Goal: Task Accomplishment & Management: Manage account settings

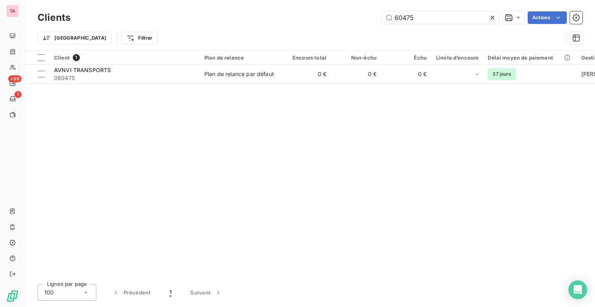
click at [490, 18] on icon at bounding box center [493, 18] width 8 height 8
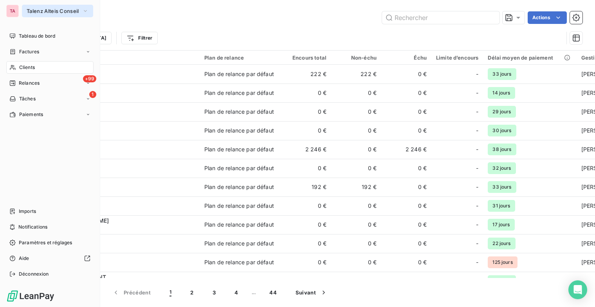
click at [86, 10] on icon "button" at bounding box center [85, 11] width 6 height 8
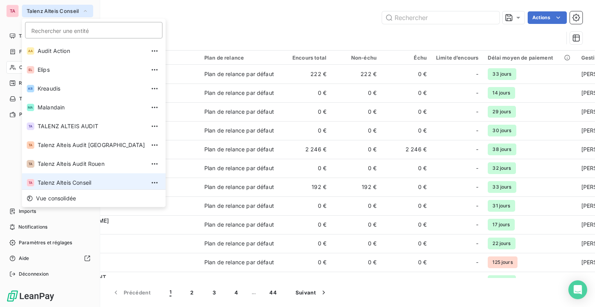
scroll to position [3, 0]
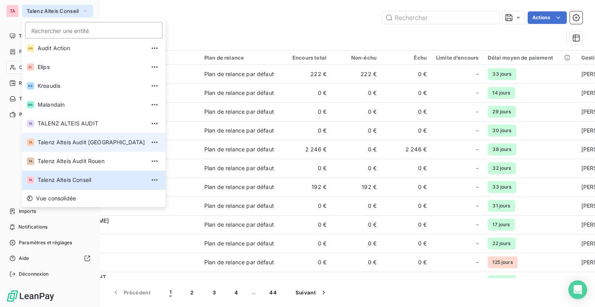
click at [103, 143] on span "Talenz Alteis Audit [GEOGRAPHIC_DATA]" at bounding box center [92, 142] width 108 height 8
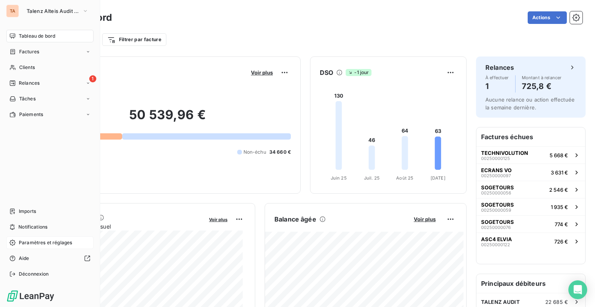
click at [42, 242] on span "Paramètres et réglages" at bounding box center [45, 242] width 53 height 7
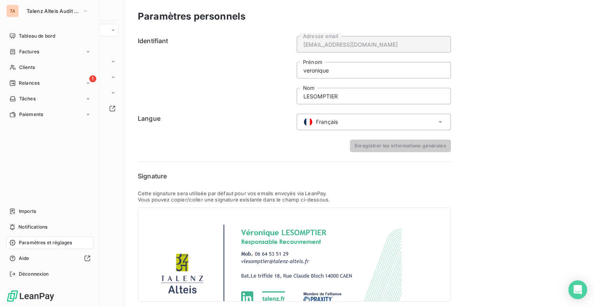
click at [44, 242] on span "Paramètres et réglages" at bounding box center [45, 242] width 53 height 7
click at [15, 242] on icon at bounding box center [12, 242] width 6 height 6
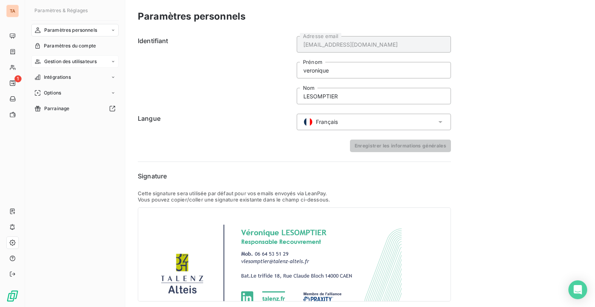
click at [73, 61] on span "Gestion des utilisateurs" at bounding box center [70, 61] width 53 height 7
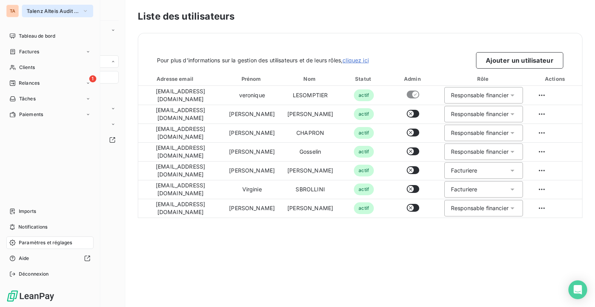
click at [88, 10] on icon "button" at bounding box center [85, 11] width 6 height 8
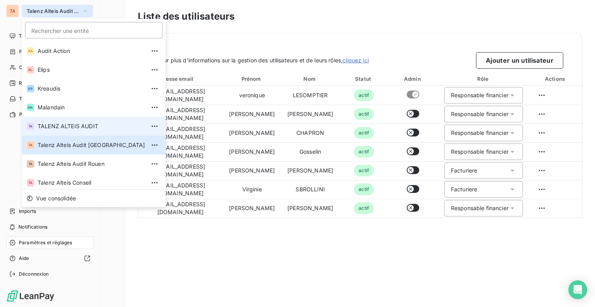
click at [96, 124] on span "TALENZ ALTEIS AUDIT" at bounding box center [92, 126] width 108 height 8
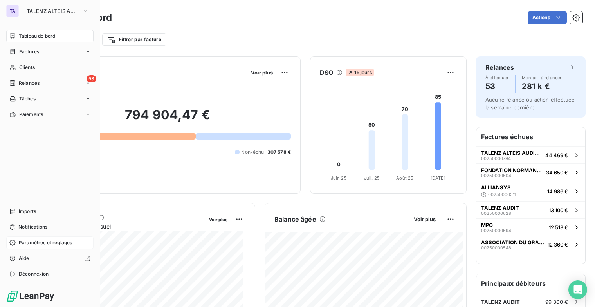
click at [67, 242] on span "Paramètres et réglages" at bounding box center [45, 242] width 53 height 7
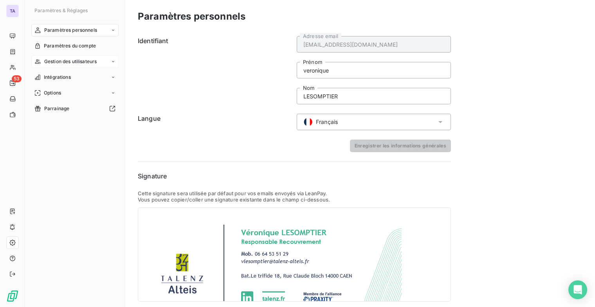
click at [86, 61] on span "Gestion des utilisateurs" at bounding box center [70, 61] width 53 height 7
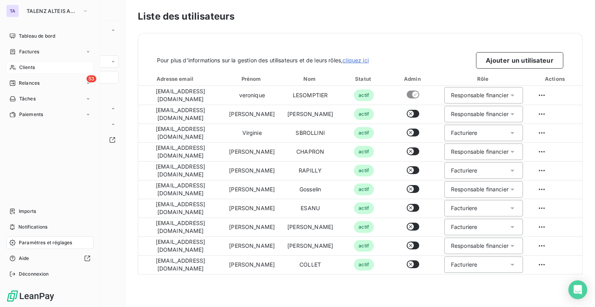
click at [30, 65] on span "Clients" at bounding box center [27, 67] width 16 height 7
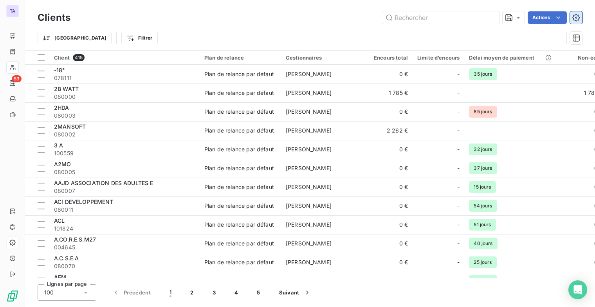
click at [575, 17] on icon "button" at bounding box center [576, 18] width 8 height 8
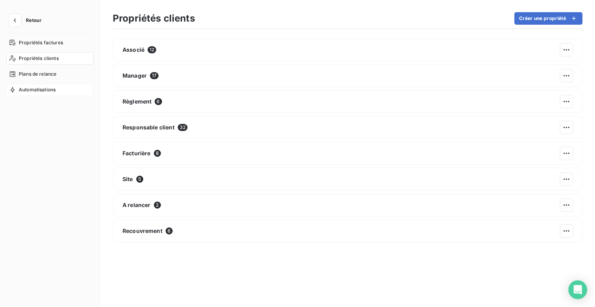
click at [47, 88] on span "Automatisations" at bounding box center [37, 89] width 37 height 7
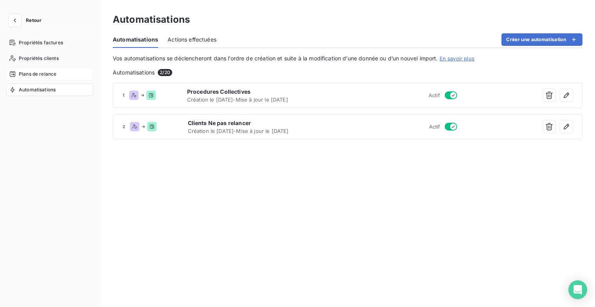
click at [44, 71] on span "Plans de relance" at bounding box center [38, 73] width 38 height 7
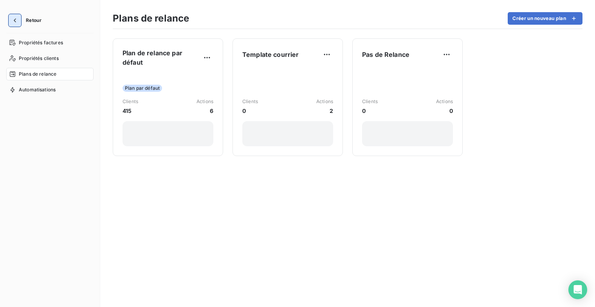
click at [17, 21] on icon "button" at bounding box center [15, 20] width 8 height 8
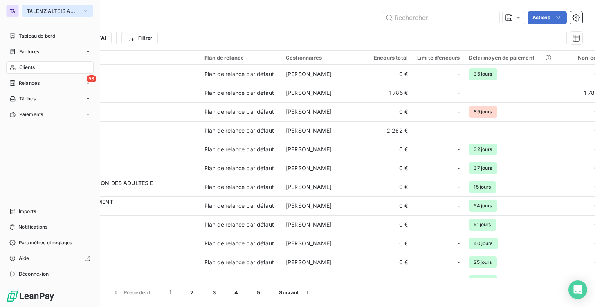
click at [84, 11] on icon "button" at bounding box center [85, 11] width 6 height 8
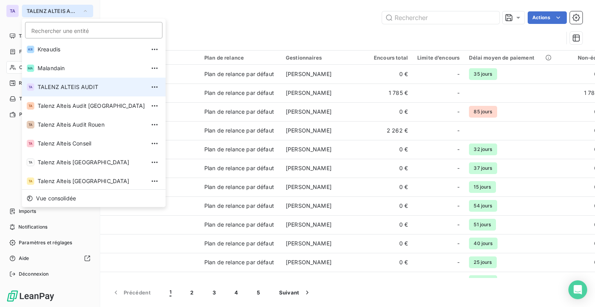
scroll to position [59, 0]
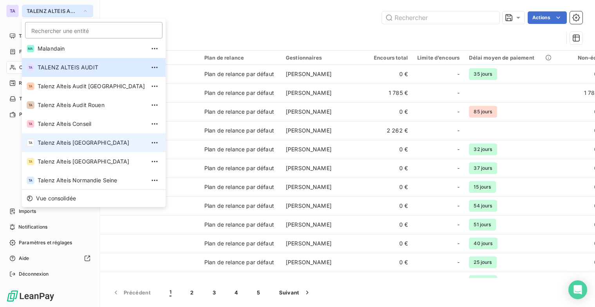
click at [88, 139] on span "Talenz Alteis [GEOGRAPHIC_DATA]" at bounding box center [92, 143] width 108 height 8
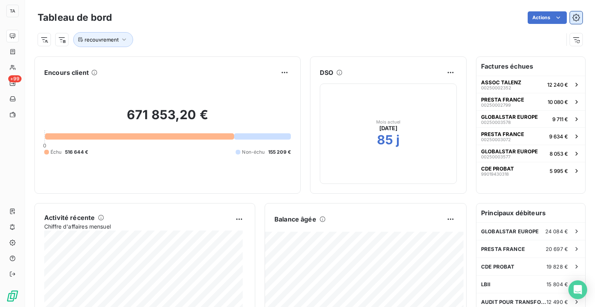
click at [573, 13] on button "button" at bounding box center [576, 17] width 13 height 13
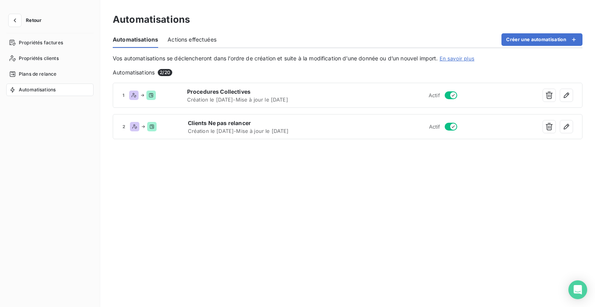
click at [49, 86] on span "Automatisations" at bounding box center [37, 89] width 37 height 7
click at [17, 18] on icon "button" at bounding box center [15, 20] width 8 height 8
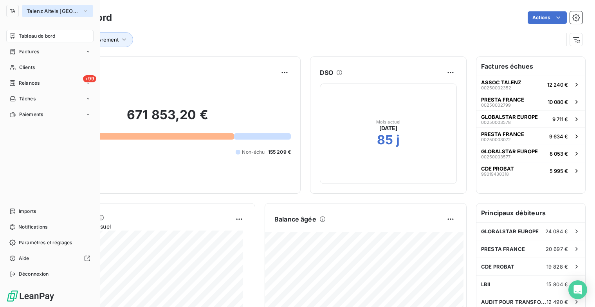
click at [87, 14] on icon "button" at bounding box center [85, 11] width 6 height 8
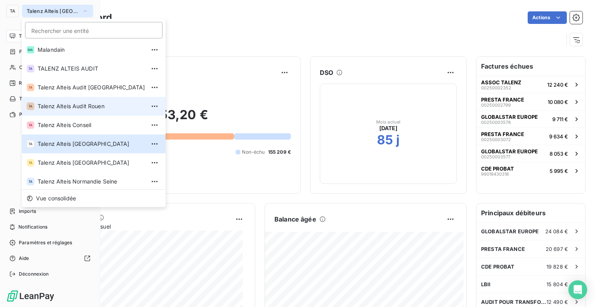
scroll to position [59, 0]
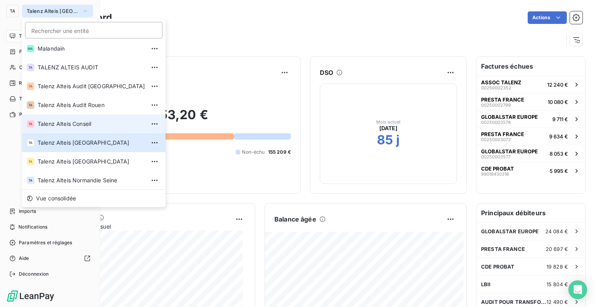
click at [83, 123] on span "Talenz Alteis Conseil" at bounding box center [92, 124] width 108 height 8
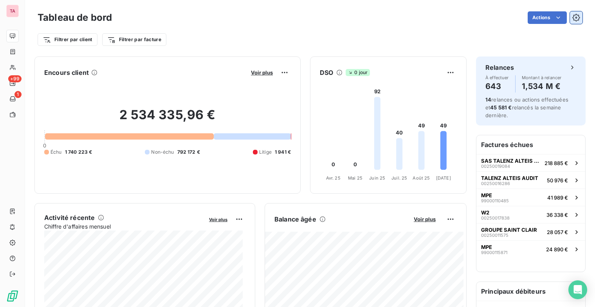
click at [574, 17] on button "button" at bounding box center [576, 17] width 13 height 13
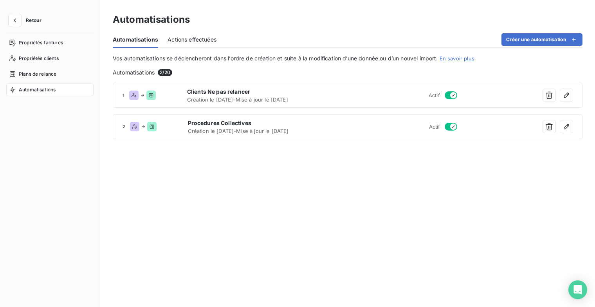
click at [11, 87] on icon at bounding box center [12, 90] width 6 height 6
click at [41, 19] on span "Retour" at bounding box center [34, 20] width 16 height 5
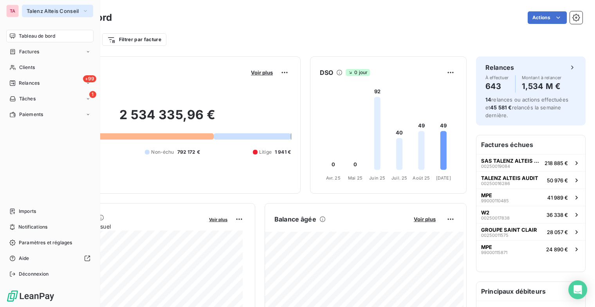
click at [84, 12] on icon "button" at bounding box center [85, 11] width 6 height 8
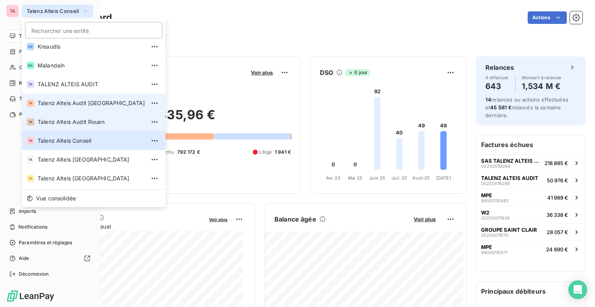
scroll to position [59, 0]
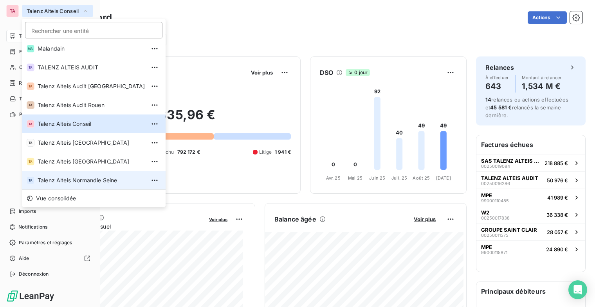
click at [87, 177] on span "Talenz Alteis Normandie Seine" at bounding box center [92, 180] width 108 height 8
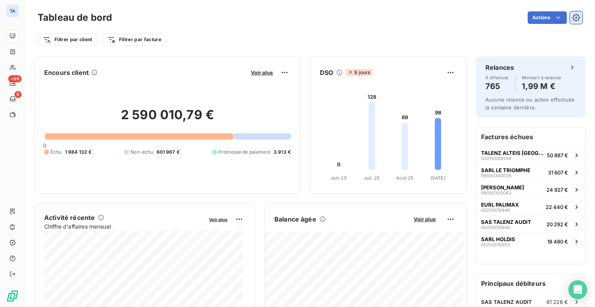
click at [570, 16] on button "button" at bounding box center [576, 17] width 13 height 13
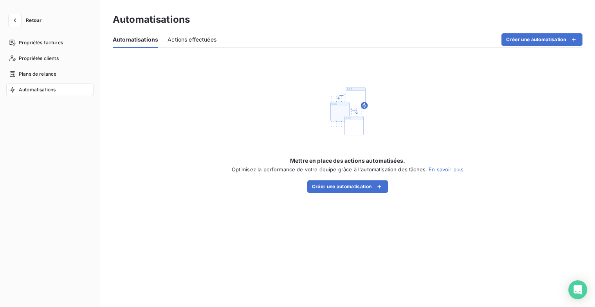
click at [45, 89] on span "Automatisations" at bounding box center [37, 89] width 37 height 7
click at [45, 62] on div "Propriétés clients" at bounding box center [49, 58] width 87 height 13
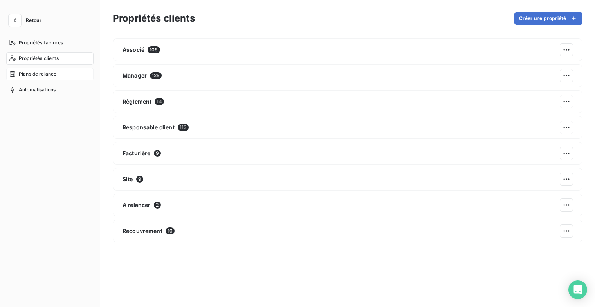
click at [50, 73] on span "Plans de relance" at bounding box center [38, 73] width 38 height 7
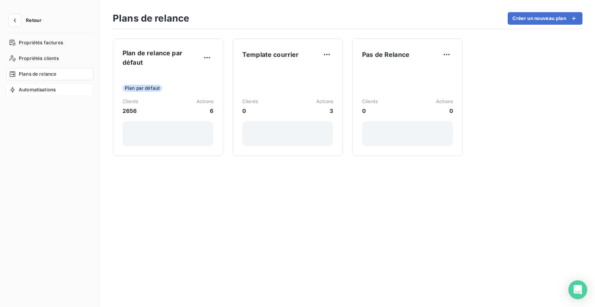
click at [45, 90] on span "Automatisations" at bounding box center [37, 89] width 37 height 7
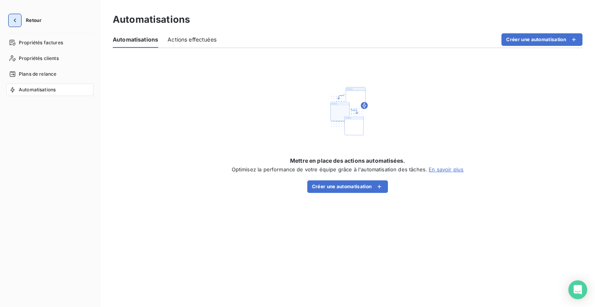
click at [14, 22] on icon "button" at bounding box center [15, 20] width 8 height 8
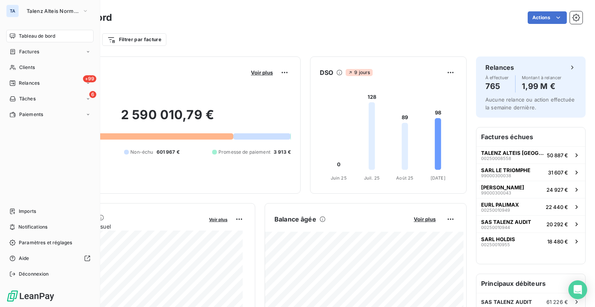
click at [95, 5] on div "TA Talenz Alteis Normandie Seine Tableau de bord Factures Clients +99 Relances …" at bounding box center [50, 153] width 100 height 307
click at [87, 10] on icon "button" at bounding box center [85, 11] width 6 height 8
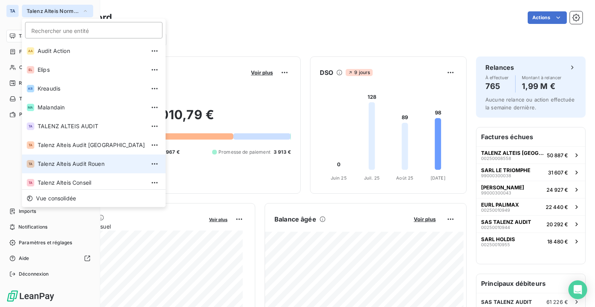
scroll to position [59, 0]
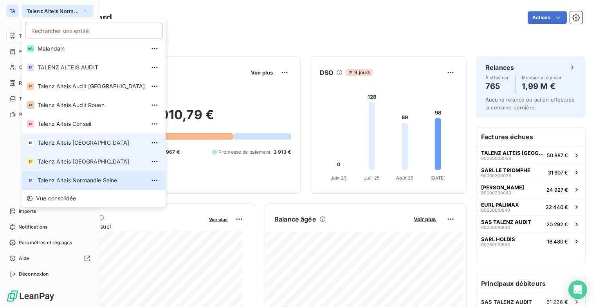
drag, startPoint x: 79, startPoint y: 150, endPoint x: 83, endPoint y: 153, distance: 4.2
click at [81, 152] on div "AA Audit Action EL Elips KR Kreaudis MA Malandain TA TALENZ ALTEIS AUDIT TA Tal…" at bounding box center [94, 115] width 144 height 148
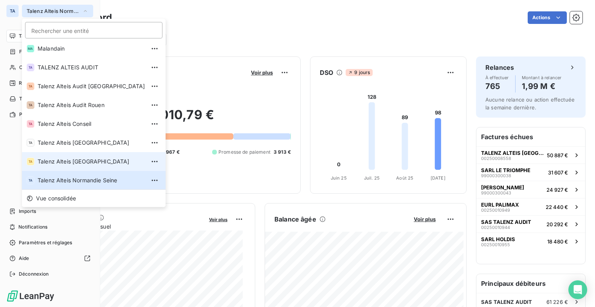
click at [83, 159] on span "Talenz Alteis [GEOGRAPHIC_DATA]" at bounding box center [92, 161] width 108 height 8
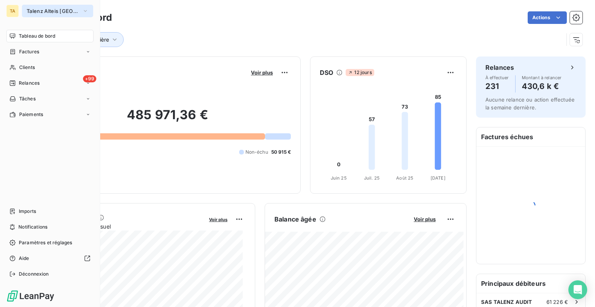
click at [63, 9] on span "Talenz Alteis [GEOGRAPHIC_DATA]" at bounding box center [53, 11] width 52 height 6
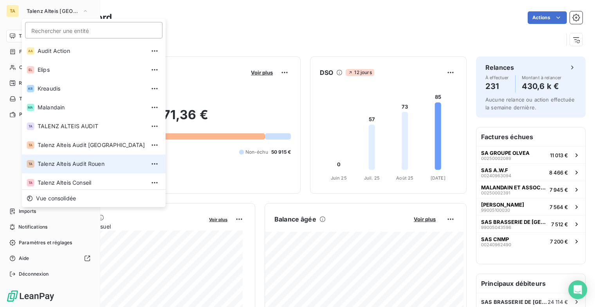
scroll to position [40, 0]
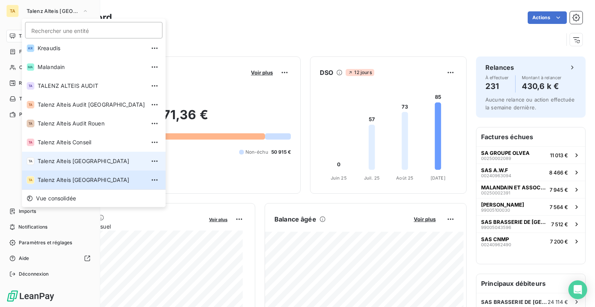
click at [76, 161] on span "Talenz Alteis [GEOGRAPHIC_DATA]" at bounding box center [92, 161] width 108 height 8
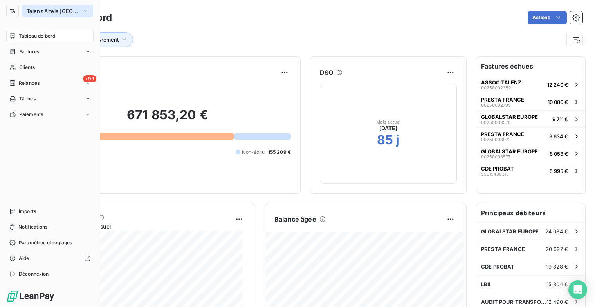
click at [59, 9] on span "Talenz Alteis [GEOGRAPHIC_DATA]" at bounding box center [53, 11] width 52 height 6
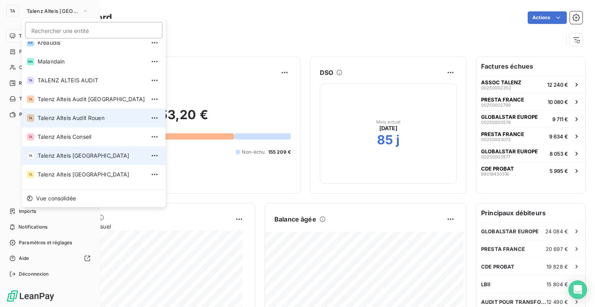
scroll to position [59, 0]
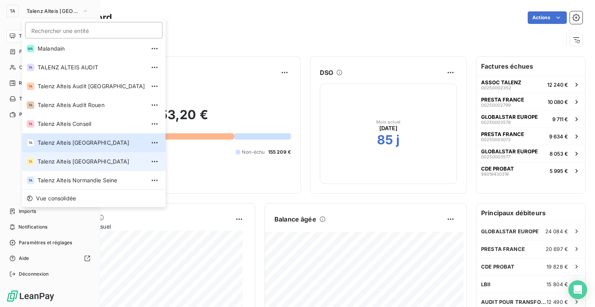
click at [80, 164] on span "Talenz Alteis [GEOGRAPHIC_DATA]" at bounding box center [92, 161] width 108 height 8
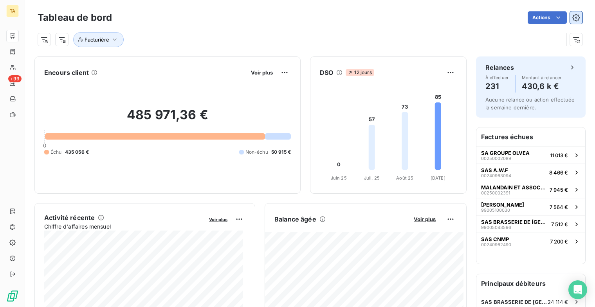
click at [572, 17] on icon "button" at bounding box center [576, 18] width 8 height 8
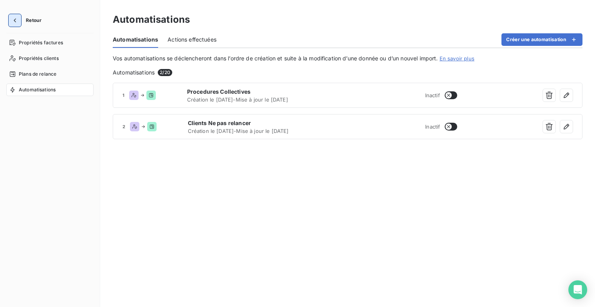
click at [16, 21] on icon "button" at bounding box center [15, 20] width 8 height 8
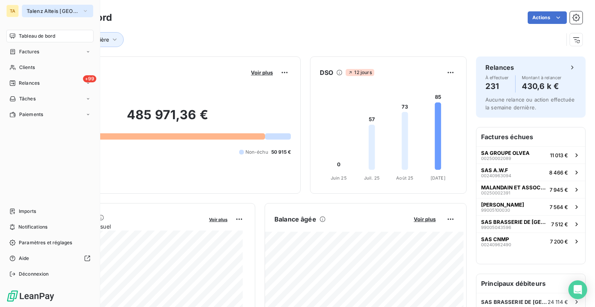
click at [85, 11] on icon "button" at bounding box center [85, 11] width 3 height 2
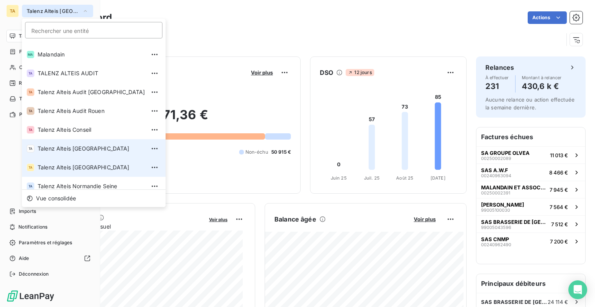
scroll to position [59, 0]
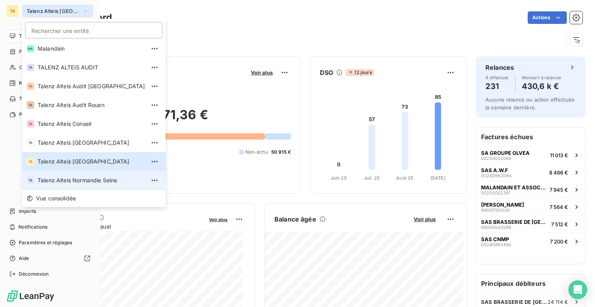
click at [95, 181] on span "Talenz Alteis Normandie Seine" at bounding box center [92, 180] width 108 height 8
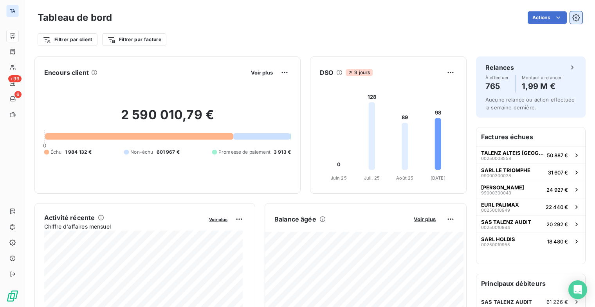
click at [570, 20] on button "button" at bounding box center [576, 17] width 13 height 13
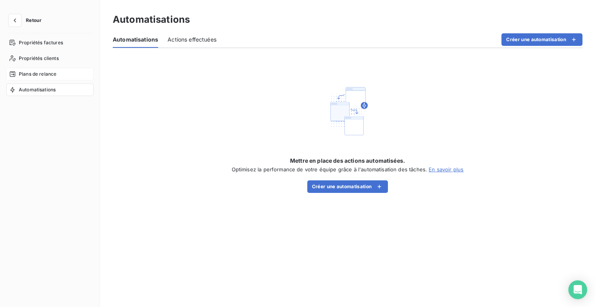
click at [33, 76] on span "Plans de relance" at bounding box center [38, 73] width 38 height 7
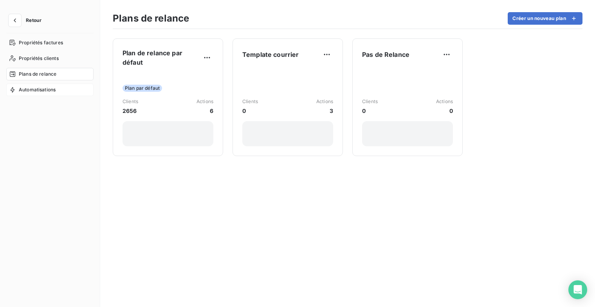
click at [45, 88] on span "Automatisations" at bounding box center [37, 89] width 37 height 7
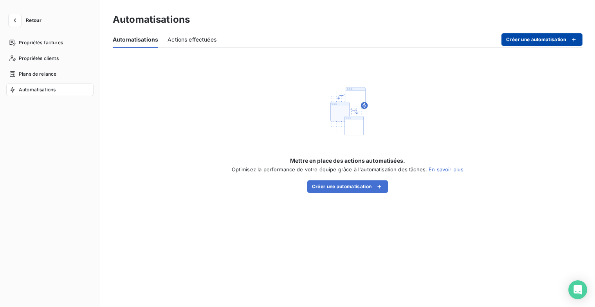
click at [579, 38] on button "Créer une automatisation" at bounding box center [542, 39] width 81 height 13
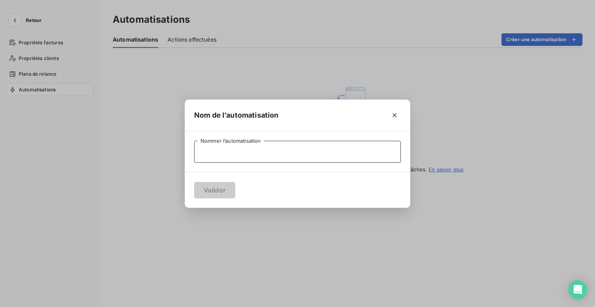
click at [290, 153] on input "Nommer l’automatisation" at bounding box center [297, 152] width 207 height 22
type input "Clients Ne pas relancer"
click at [206, 192] on button "Valider" at bounding box center [214, 190] width 41 height 16
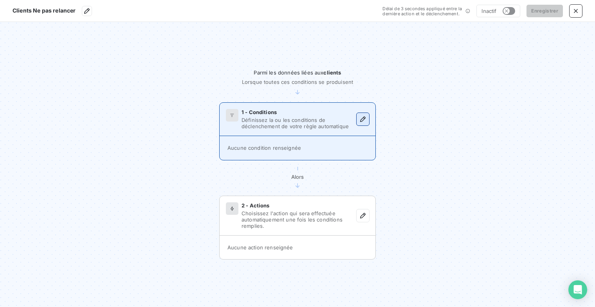
click at [360, 122] on icon "button" at bounding box center [363, 119] width 8 height 8
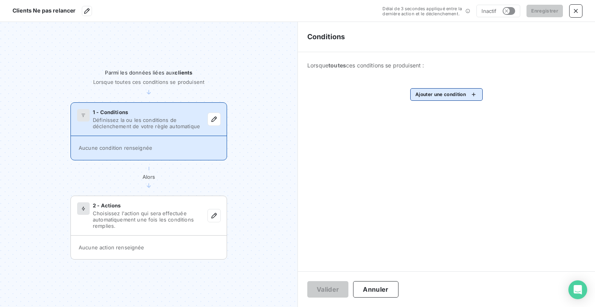
click at [474, 94] on html "Clients Ne pas relancer Délai de 3 secondes appliqué entre la dernière action e…" at bounding box center [297, 153] width 595 height 307
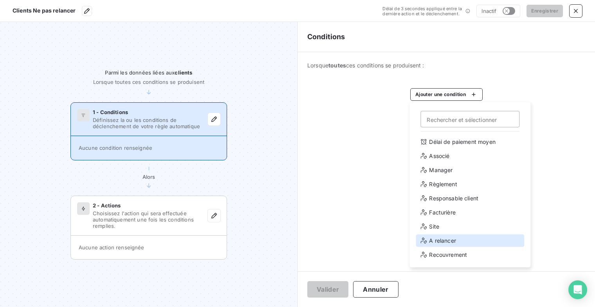
click at [455, 241] on div "A relancer" at bounding box center [470, 240] width 108 height 13
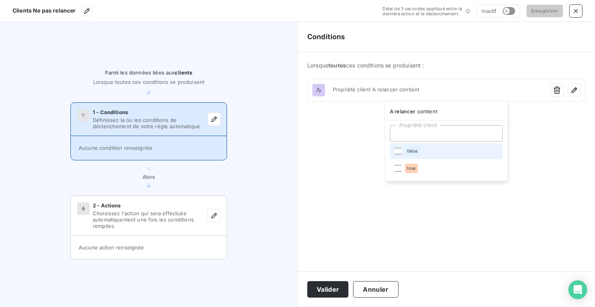
click at [405, 146] on li "false" at bounding box center [446, 151] width 113 height 16
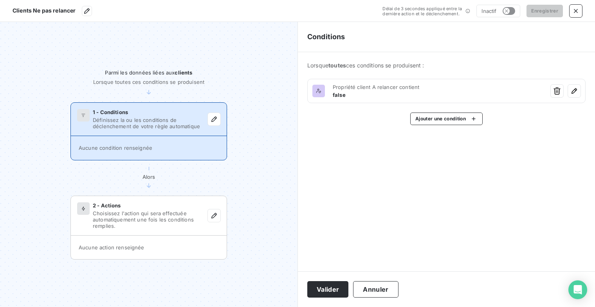
click at [343, 286] on html "Clients Ne pas relancer Délai de 3 secondes appliqué entre la dernière action e…" at bounding box center [297, 153] width 595 height 307
click at [336, 291] on button "Valider" at bounding box center [327, 289] width 41 height 16
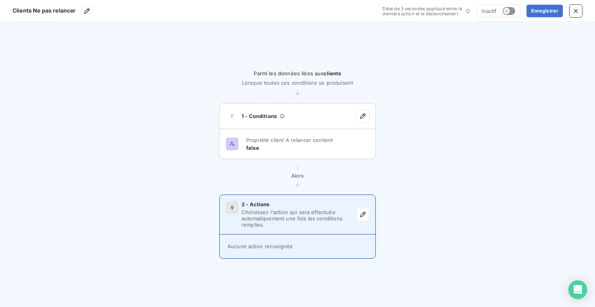
click at [296, 220] on span "Choisissez l'action qui sera effectuée automatiquement une fois les conditions …" at bounding box center [299, 218] width 115 height 19
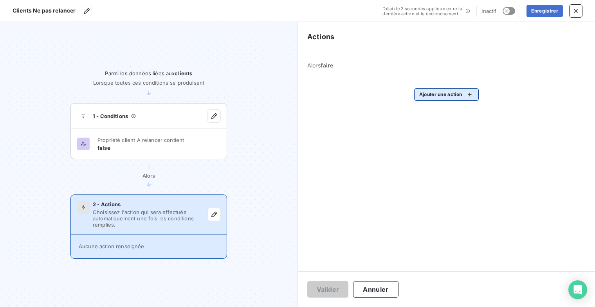
click at [473, 94] on html "Clients Ne pas relancer Délai de 3 secondes appliqué entre la dernière action e…" at bounding box center [297, 153] width 595 height 307
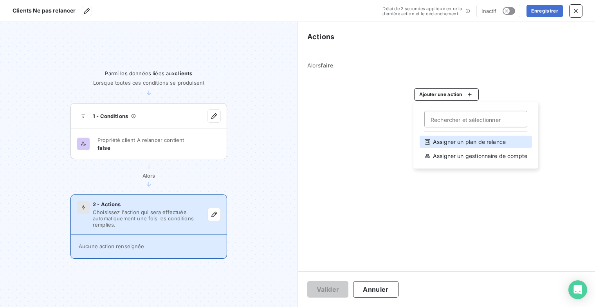
click at [481, 143] on div "Assigner un plan de relance" at bounding box center [476, 141] width 112 height 13
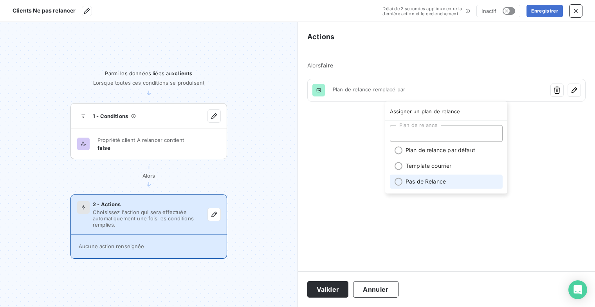
click at [421, 183] on li "Pas de Relance" at bounding box center [446, 181] width 113 height 14
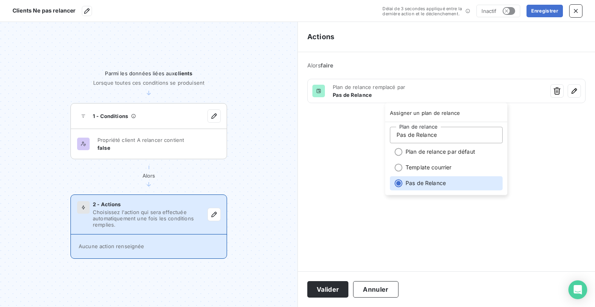
click at [336, 290] on html "Clients Ne pas relancer Délai de 3 secondes appliqué entre la dernière action e…" at bounding box center [297, 153] width 595 height 307
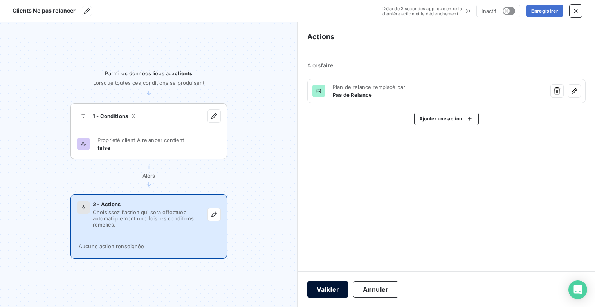
click at [335, 290] on button "Valider" at bounding box center [327, 289] width 41 height 16
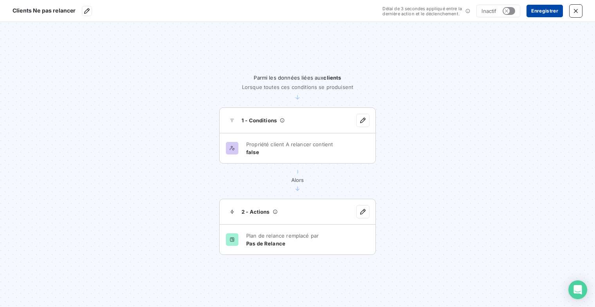
click at [539, 13] on button "Enregistrer" at bounding box center [545, 11] width 36 height 13
click at [575, 14] on icon "button" at bounding box center [576, 11] width 8 height 8
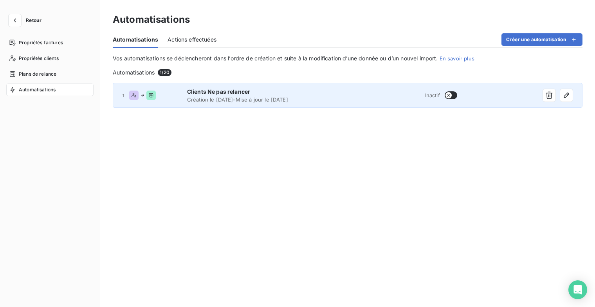
click at [226, 100] on span "Création le [DATE] - Mise à jour le [DATE]" at bounding box center [266, 99] width 159 height 6
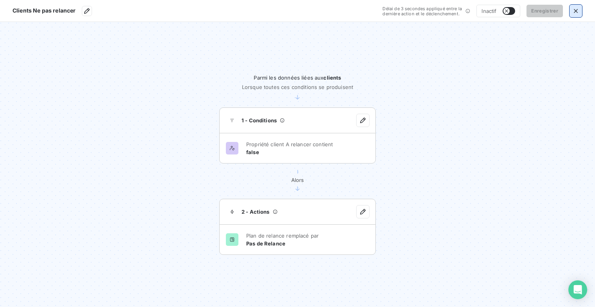
click at [575, 14] on icon "button" at bounding box center [576, 11] width 8 height 8
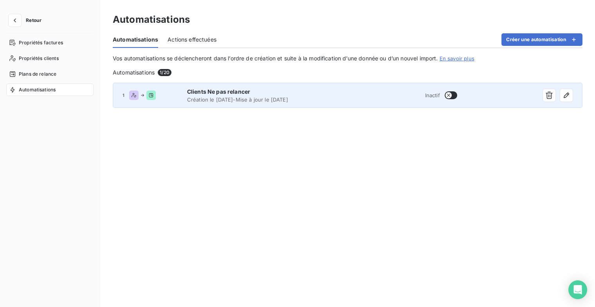
click at [454, 96] on button "button" at bounding box center [451, 95] width 13 height 8
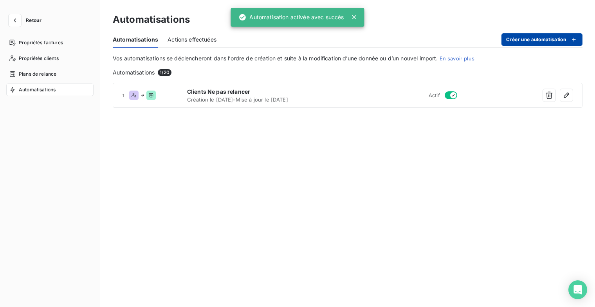
click at [534, 42] on button "Créer une automatisation" at bounding box center [542, 39] width 81 height 13
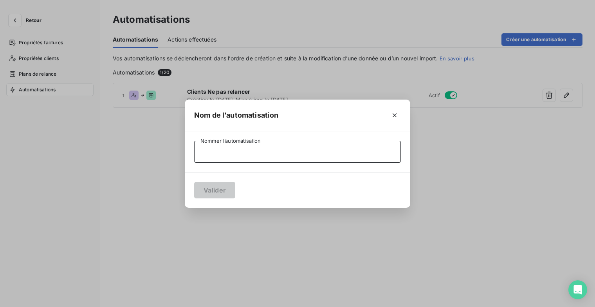
click at [211, 148] on input "Nommer l’automatisation" at bounding box center [297, 152] width 207 height 22
type input "Procedures Collectives"
click at [221, 195] on button "Valider" at bounding box center [214, 190] width 41 height 16
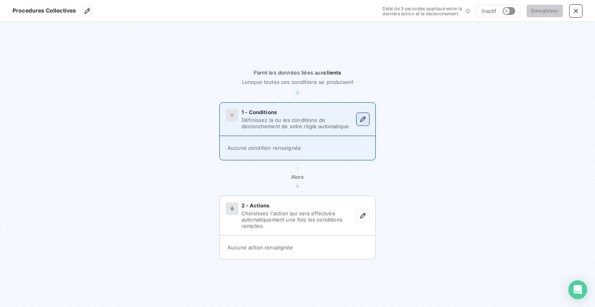
click at [361, 119] on icon "button" at bounding box center [363, 119] width 8 height 8
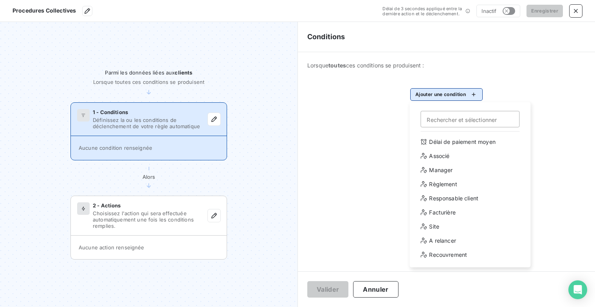
click at [468, 97] on html "Procedures Collectives Délai de 3 secondes appliqué entre la dernière action et…" at bounding box center [297, 153] width 595 height 307
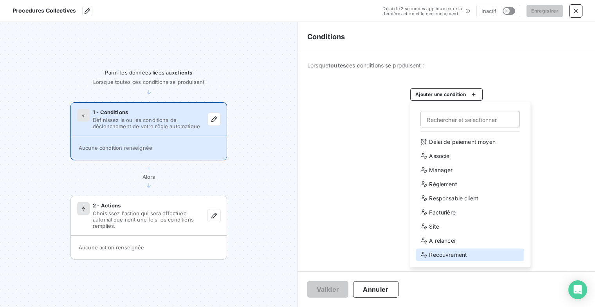
click at [459, 257] on div "Recouvrement" at bounding box center [470, 254] width 108 height 13
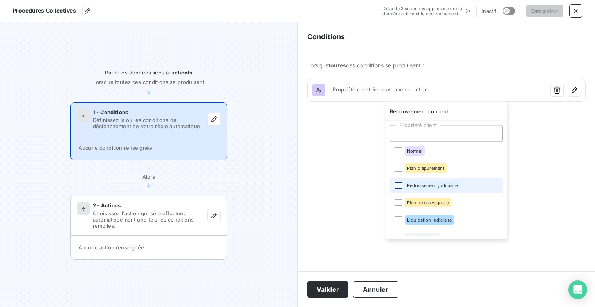
click at [397, 186] on div at bounding box center [398, 185] width 7 height 7
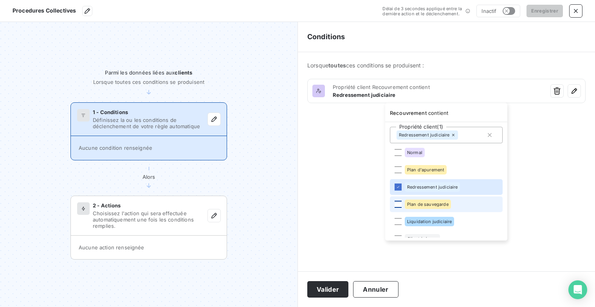
click at [400, 205] on div at bounding box center [398, 203] width 7 height 7
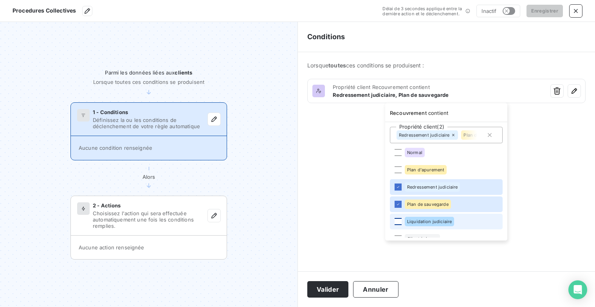
click at [399, 222] on div at bounding box center [398, 221] width 7 height 7
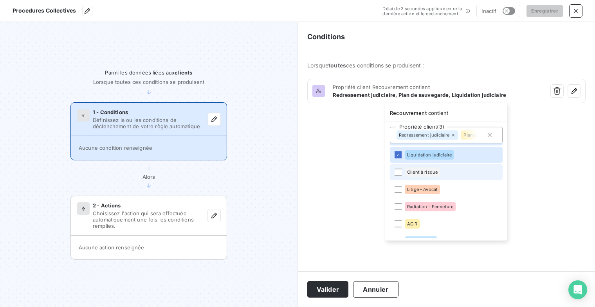
scroll to position [78, 0]
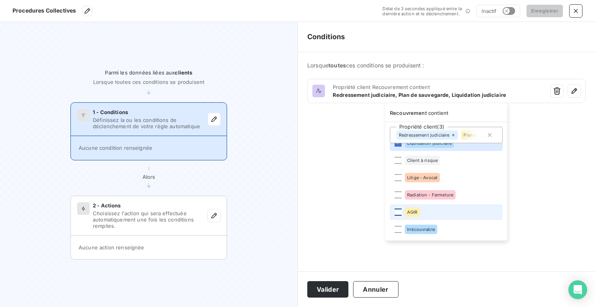
click at [398, 211] on div at bounding box center [398, 211] width 7 height 7
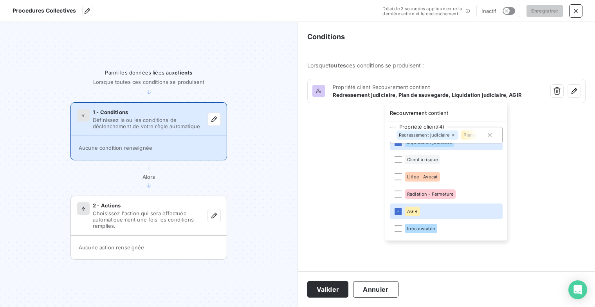
scroll to position [80, 0]
click at [422, 228] on span "Irrécouvrable" at bounding box center [421, 227] width 28 height 5
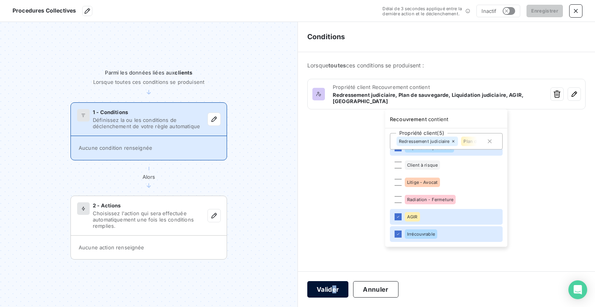
click at [334, 292] on html "Procedures Collectives Délai de 3 secondes appliqué entre la dernière action et…" at bounding box center [297, 153] width 595 height 307
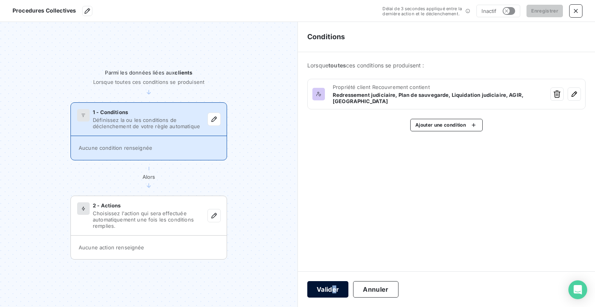
click at [336, 292] on button "Valider" at bounding box center [327, 289] width 41 height 16
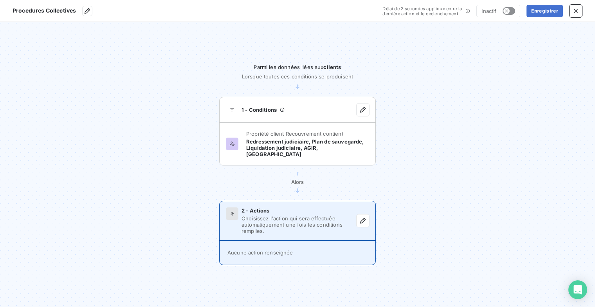
click at [279, 226] on span "Choisissez l'action qui sera effectuée automatiquement une fois les conditions …" at bounding box center [299, 224] width 115 height 19
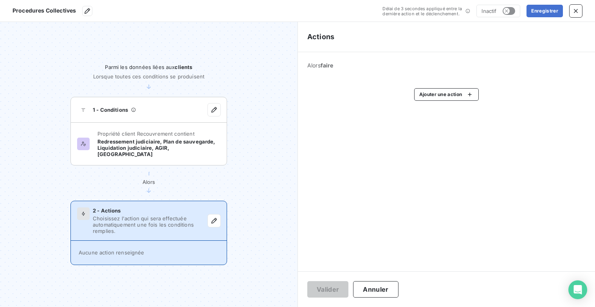
click at [466, 90] on html "Procedures Collectives Délai de 3 secondes appliqué entre la dernière action et…" at bounding box center [297, 153] width 595 height 307
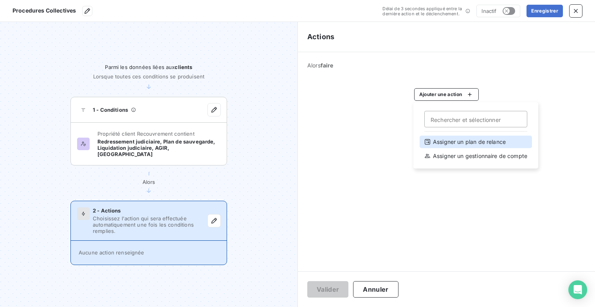
click at [471, 141] on div "Assigner un plan de relance" at bounding box center [476, 141] width 112 height 13
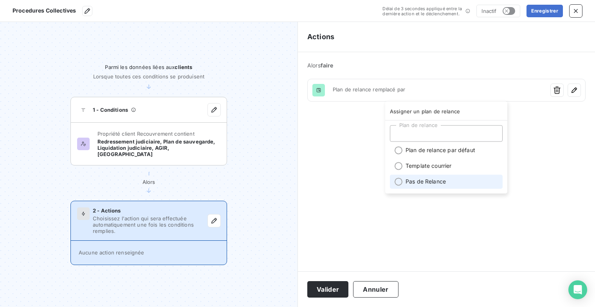
click at [419, 180] on li "Pas de Relance" at bounding box center [446, 181] width 113 height 14
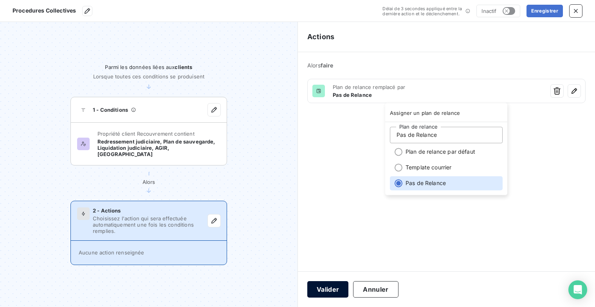
click at [327, 290] on html "Procedures Collectives Délai de 3 secondes appliqué entre la dernière action et…" at bounding box center [297, 153] width 595 height 307
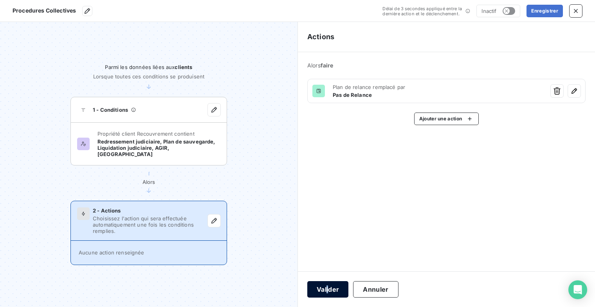
click at [331, 290] on button "Valider" at bounding box center [327, 289] width 41 height 16
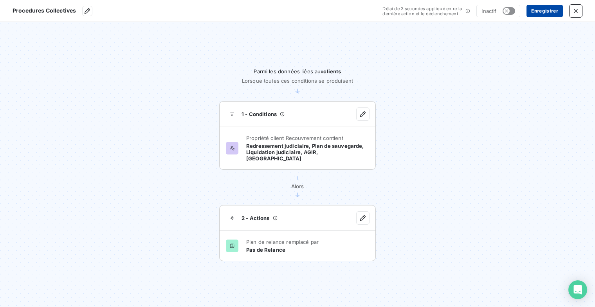
click at [547, 12] on button "Enregistrer" at bounding box center [545, 11] width 36 height 13
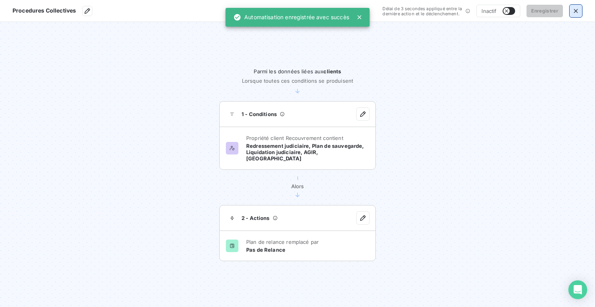
click at [577, 11] on icon "button" at bounding box center [576, 11] width 8 height 8
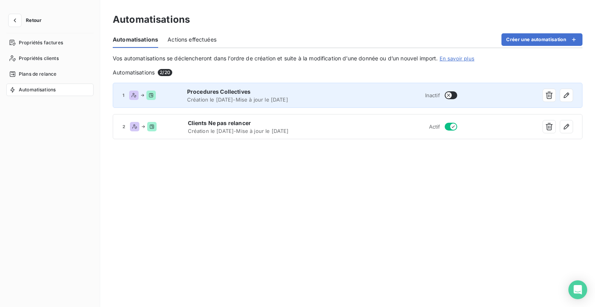
click at [452, 97] on button "button" at bounding box center [451, 95] width 13 height 8
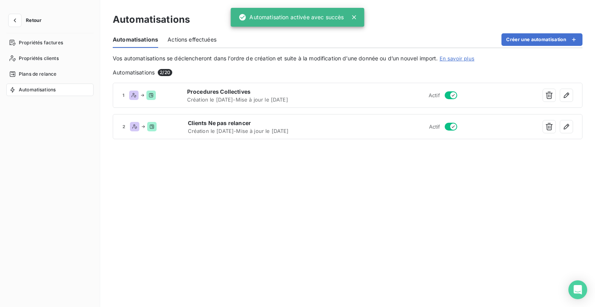
click at [25, 18] on button "Retour" at bounding box center [26, 20] width 41 height 13
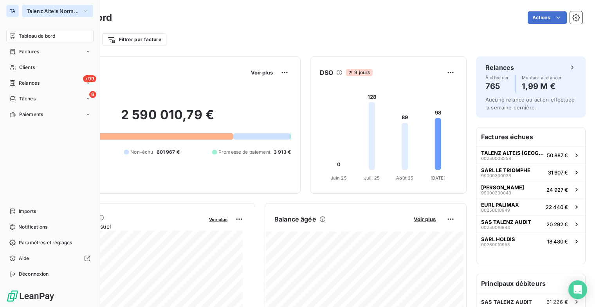
click at [86, 8] on icon "button" at bounding box center [85, 11] width 6 height 8
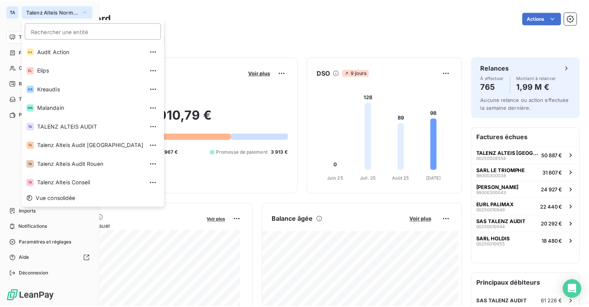
scroll to position [59, 0]
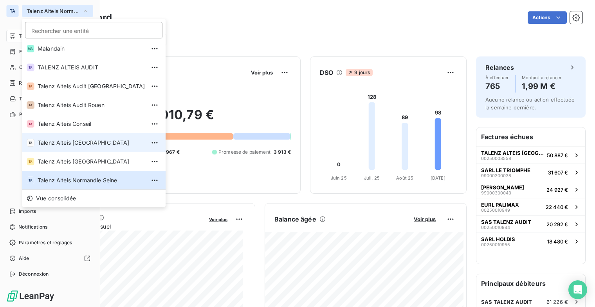
click at [96, 142] on span "Talenz Alteis [GEOGRAPHIC_DATA]" at bounding box center [92, 143] width 108 height 8
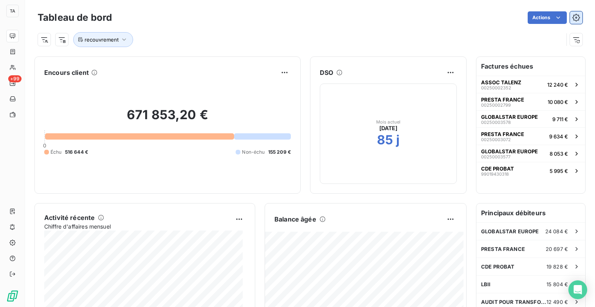
click at [572, 16] on icon "button" at bounding box center [576, 18] width 8 height 8
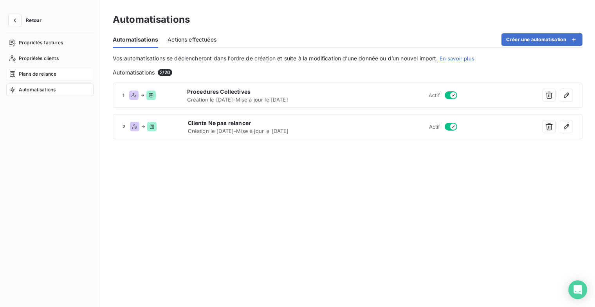
click at [54, 68] on nav "Propriétés factures Propriétés clients Plans de relance Automatisations" at bounding box center [49, 66] width 87 height 60
click at [55, 70] on div "Plans de relance" at bounding box center [49, 74] width 87 height 13
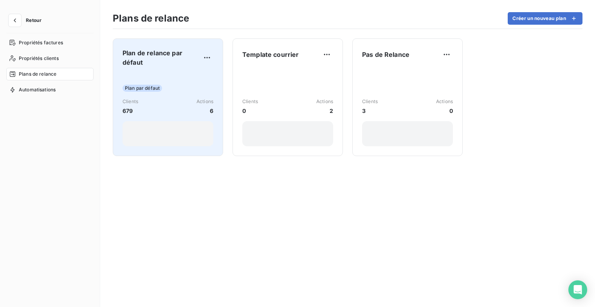
click at [155, 57] on span "Plan de relance par défaut" at bounding box center [162, 57] width 78 height 19
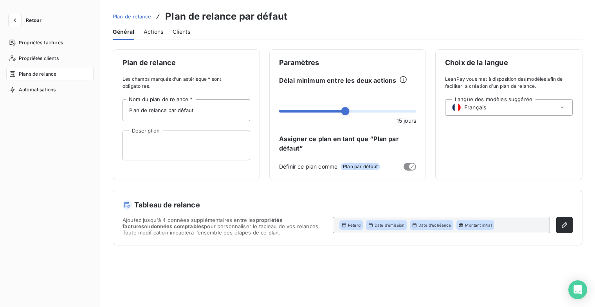
click at [157, 32] on span "Actions" at bounding box center [154, 32] width 20 height 8
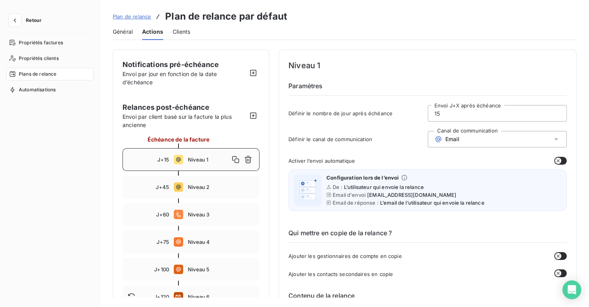
scroll to position [39, 0]
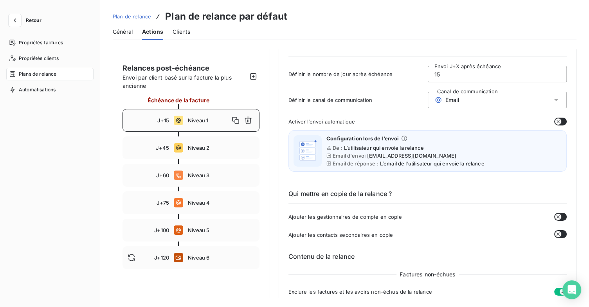
click at [559, 120] on button "button" at bounding box center [560, 121] width 13 height 8
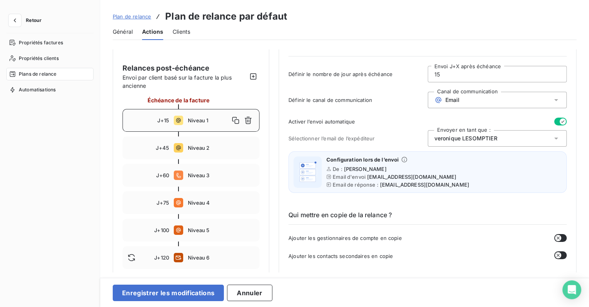
click at [552, 137] on icon at bounding box center [556, 138] width 8 height 8
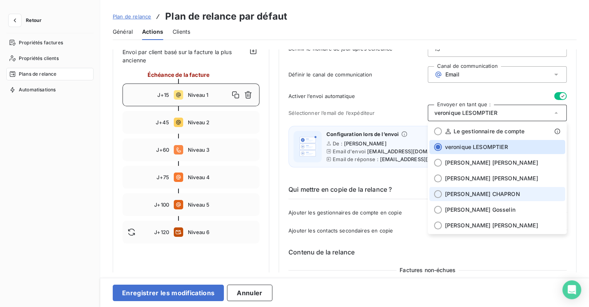
scroll to position [78, 0]
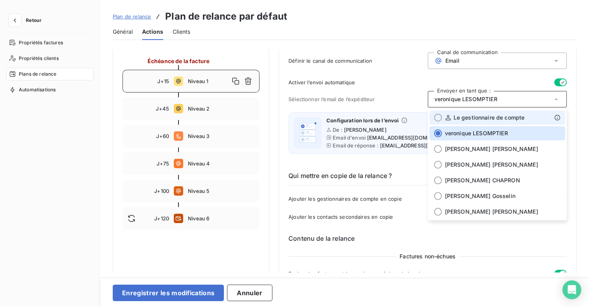
click at [435, 118] on div at bounding box center [438, 118] width 8 height 8
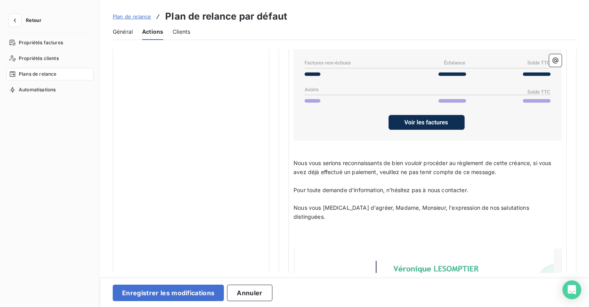
scroll to position [705, 0]
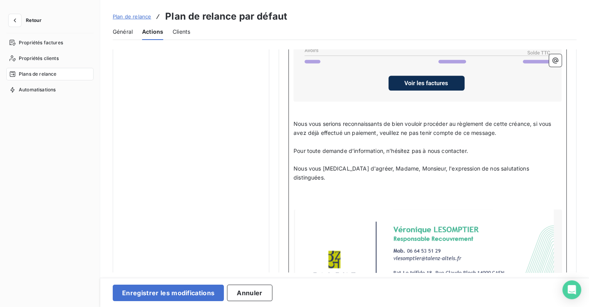
click at [525, 209] on div at bounding box center [428, 264] width 268 height 110
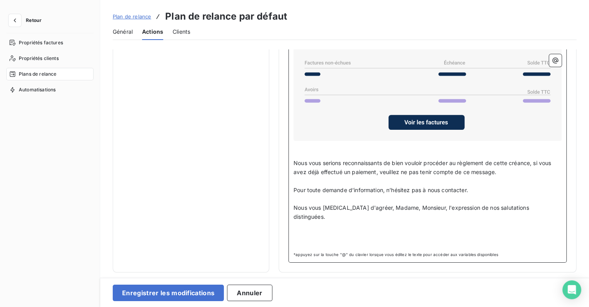
scroll to position [653, 0]
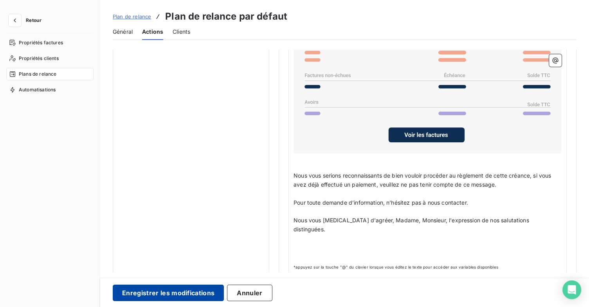
click at [198, 292] on button "Enregistrer les modifications" at bounding box center [168, 292] width 111 height 16
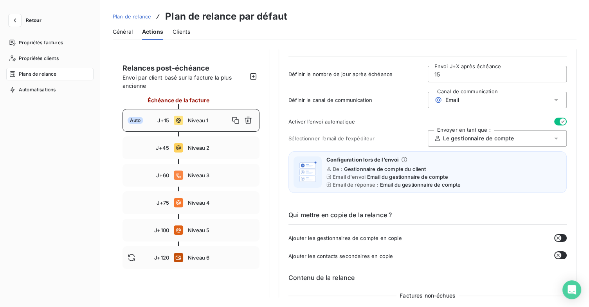
scroll to position [123, 0]
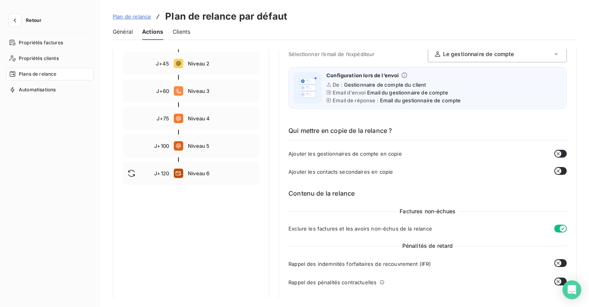
click at [560, 170] on button "button" at bounding box center [560, 171] width 13 height 8
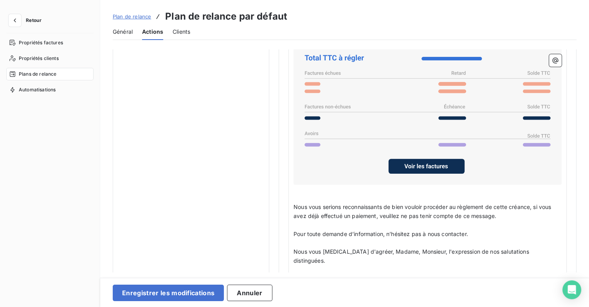
scroll to position [536, 0]
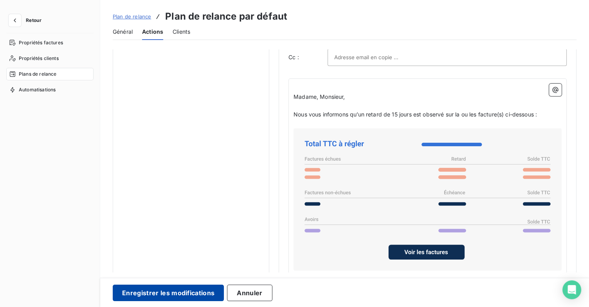
click at [206, 290] on button "Enregistrer les modifications" at bounding box center [168, 292] width 111 height 16
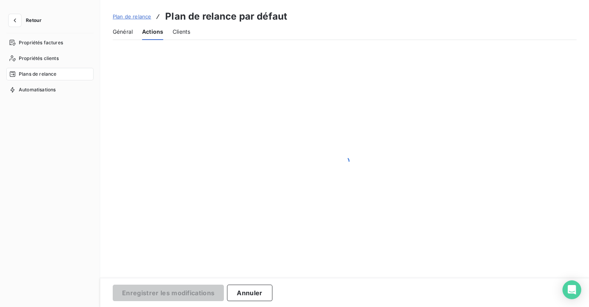
scroll to position [45, 0]
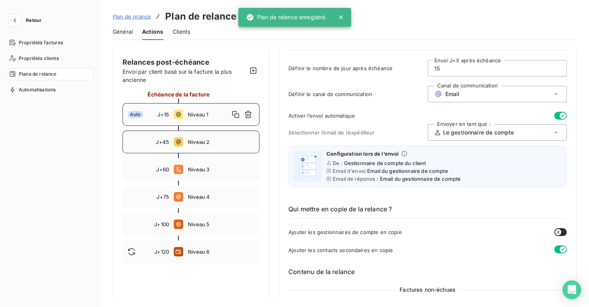
click at [205, 145] on div "J+45 Niveau 2" at bounding box center [191, 141] width 137 height 23
type input "45"
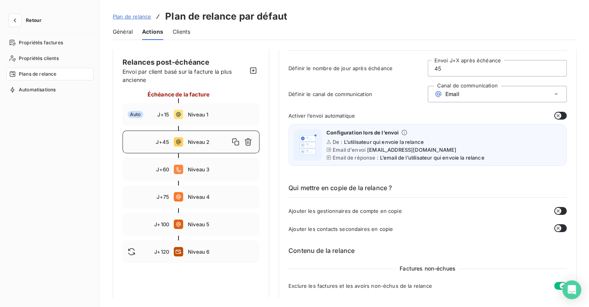
click at [562, 115] on button "button" at bounding box center [560, 116] width 13 height 8
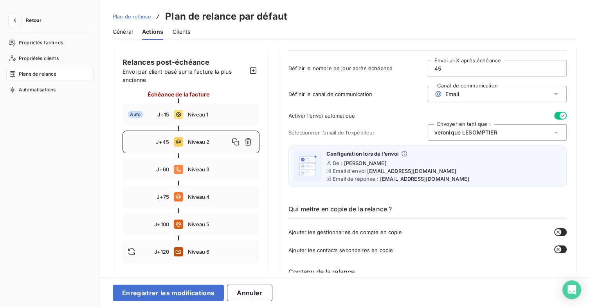
click at [554, 131] on icon at bounding box center [556, 132] width 8 height 8
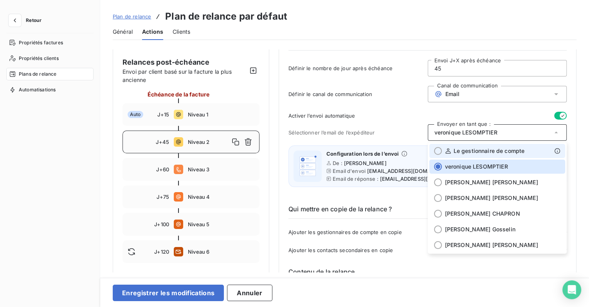
click at [509, 150] on span "Le gestionnaire de compte" at bounding box center [489, 151] width 71 height 8
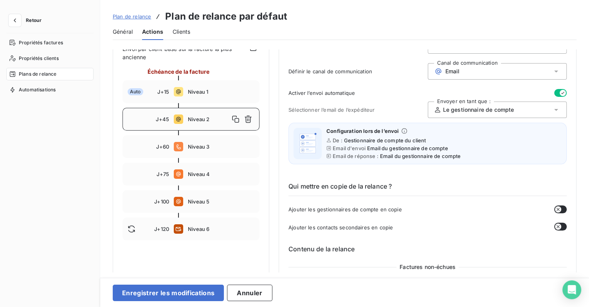
scroll to position [123, 0]
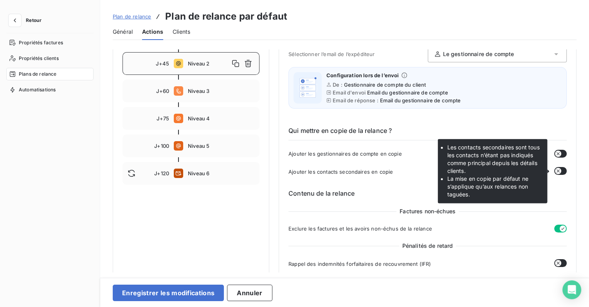
click at [559, 170] on button "button" at bounding box center [560, 171] width 13 height 8
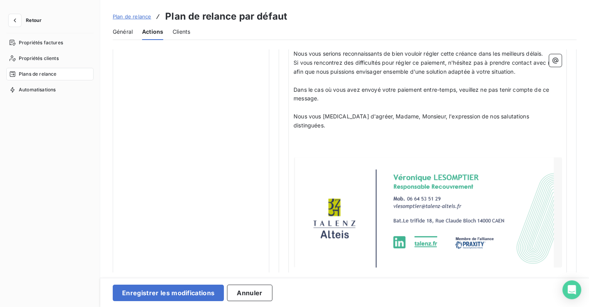
scroll to position [783, 0]
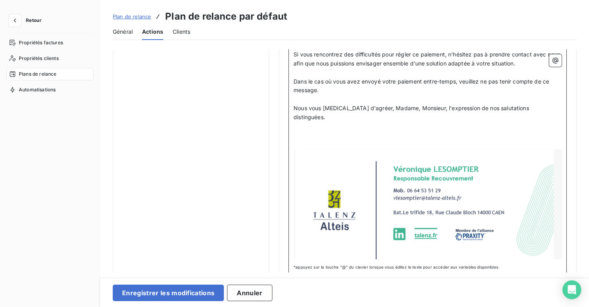
click at [484, 195] on div at bounding box center [428, 204] width 268 height 110
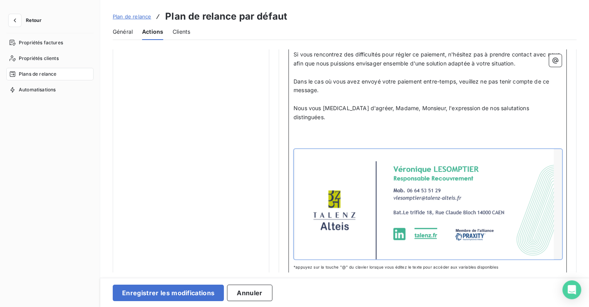
scroll to position [671, 0]
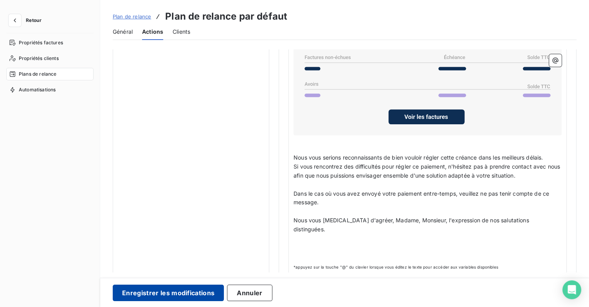
click at [183, 289] on button "Enregistrer les modifications" at bounding box center [168, 292] width 111 height 16
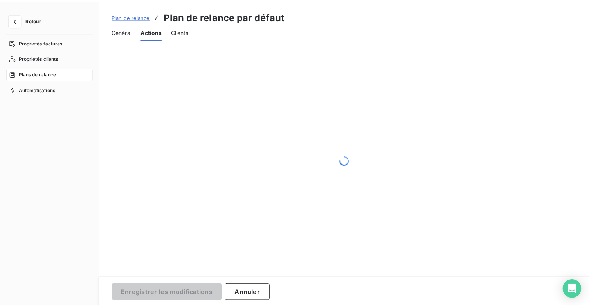
scroll to position [45, 0]
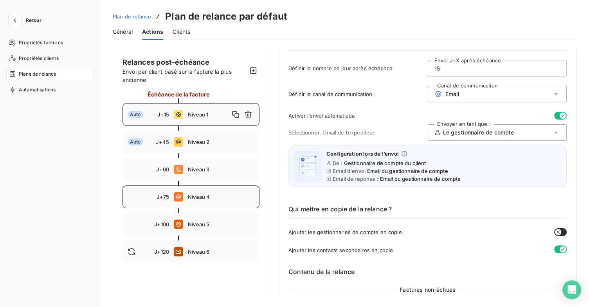
click at [211, 200] on div "J+75 Niveau 4" at bounding box center [191, 196] width 137 height 23
type input "75"
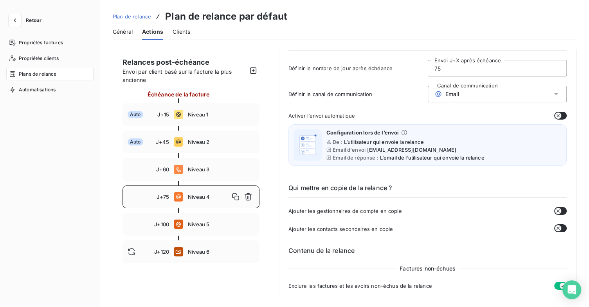
click at [560, 115] on button "button" at bounding box center [560, 116] width 13 height 8
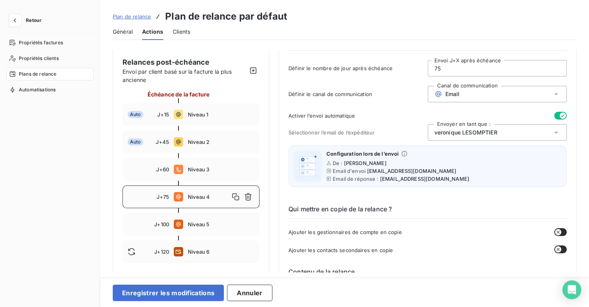
click at [552, 133] on icon at bounding box center [556, 132] width 8 height 8
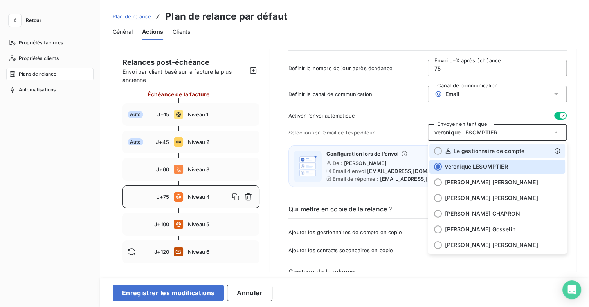
click at [500, 152] on span "Le gestionnaire de compte" at bounding box center [489, 151] width 71 height 8
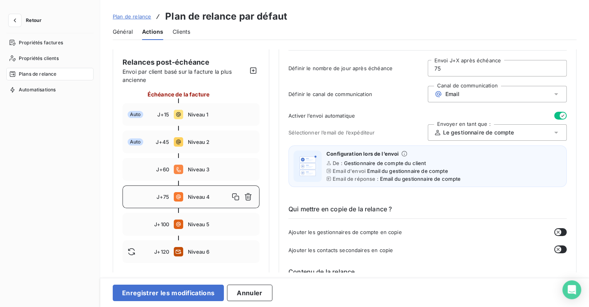
click at [563, 246] on button "button" at bounding box center [560, 249] width 13 height 8
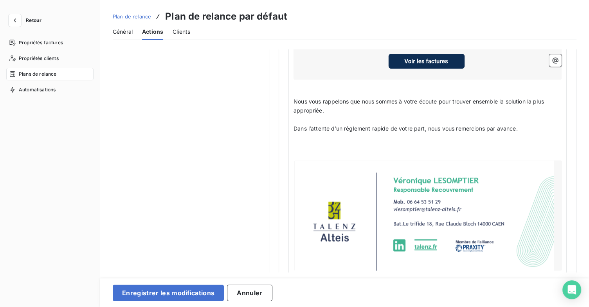
scroll to position [792, 0]
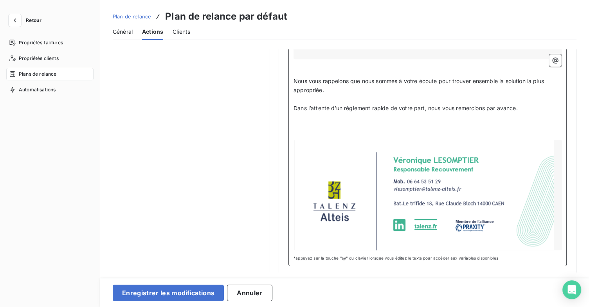
click at [438, 180] on div at bounding box center [428, 195] width 268 height 110
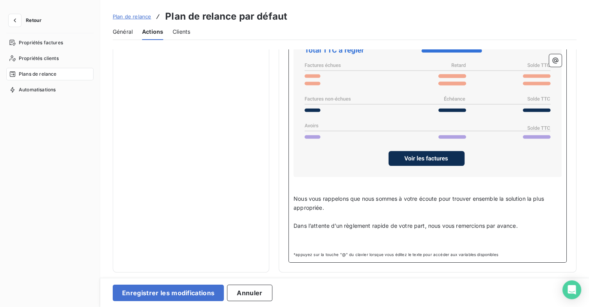
scroll to position [671, 0]
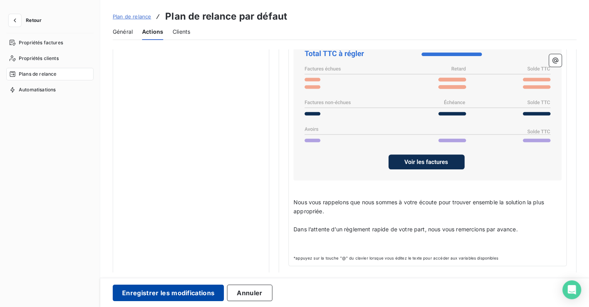
click at [206, 292] on button "Enregistrer les modifications" at bounding box center [168, 292] width 111 height 16
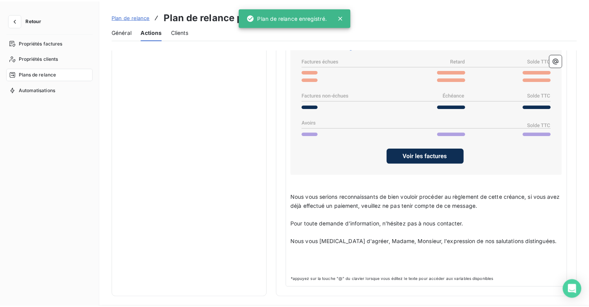
scroll to position [45, 0]
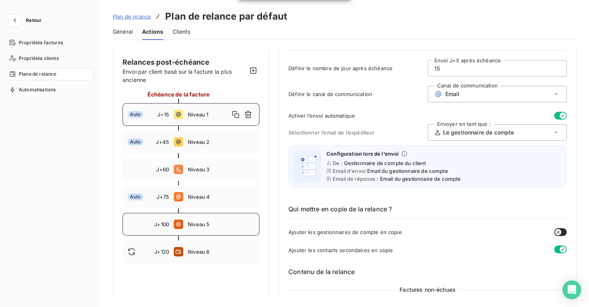
click at [207, 226] on span "Niveau 5" at bounding box center [221, 224] width 67 height 6
type input "100"
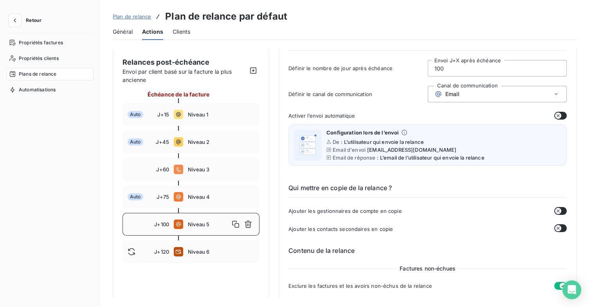
click at [559, 117] on button "button" at bounding box center [560, 116] width 13 height 8
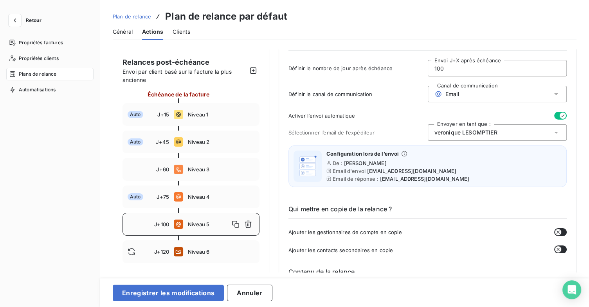
drag, startPoint x: 527, startPoint y: 129, endPoint x: 525, endPoint y: 136, distance: 7.2
click at [527, 130] on div "[PERSON_NAME]" at bounding box center [497, 132] width 139 height 16
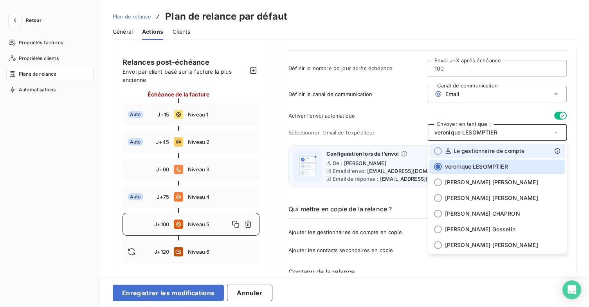
click at [507, 148] on span "Le gestionnaire de compte" at bounding box center [489, 151] width 71 height 8
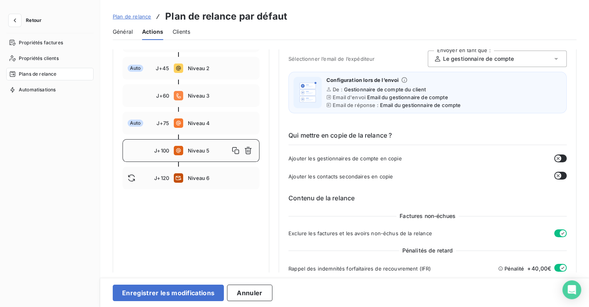
scroll to position [123, 0]
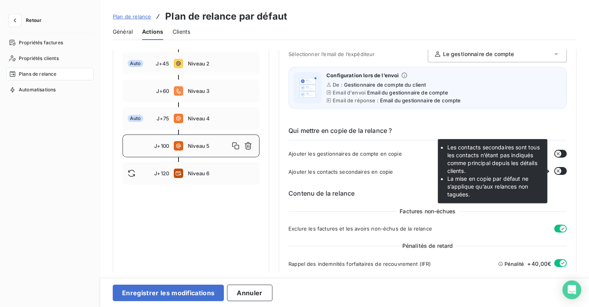
click at [558, 173] on button "button" at bounding box center [560, 171] width 13 height 8
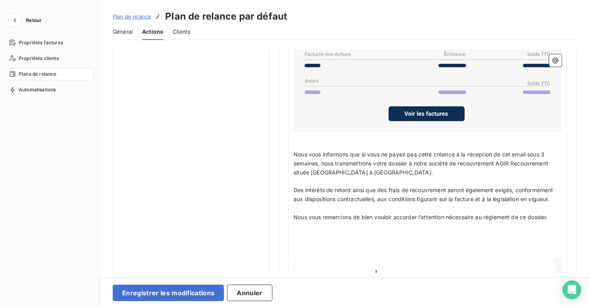
scroll to position [750, 0]
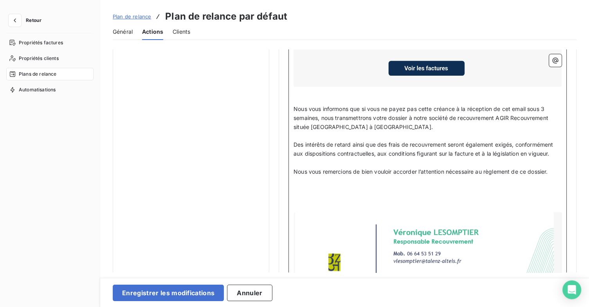
click at [473, 231] on div at bounding box center [428, 267] width 268 height 110
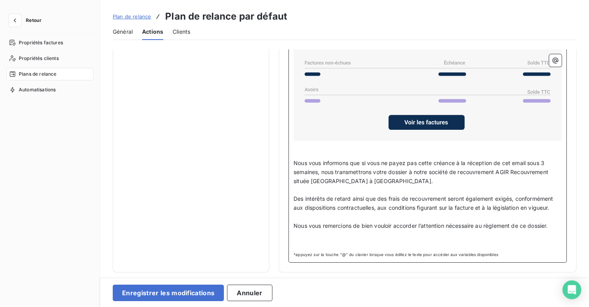
scroll to position [692, 0]
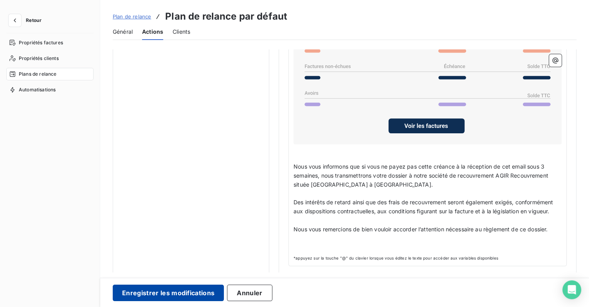
click at [196, 288] on button "Enregistrer les modifications" at bounding box center [168, 292] width 111 height 16
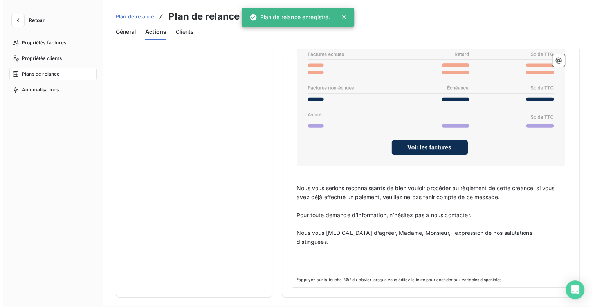
scroll to position [45, 0]
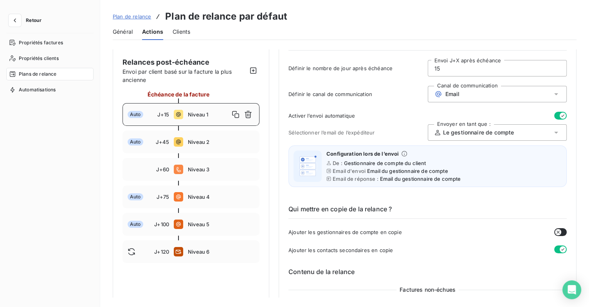
click at [186, 29] on span "Clients" at bounding box center [182, 32] width 18 height 8
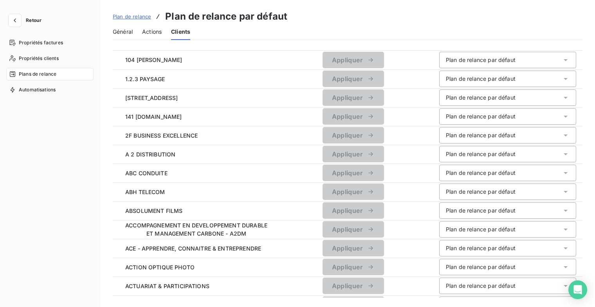
click at [156, 32] on span "Actions" at bounding box center [152, 32] width 20 height 8
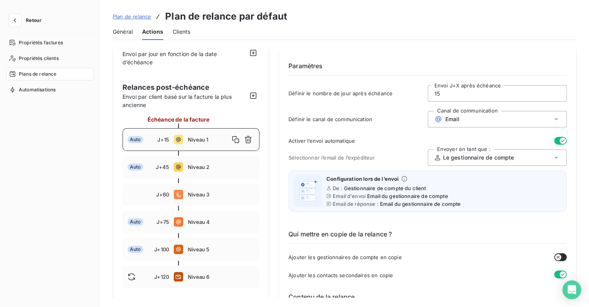
scroll to position [98, 0]
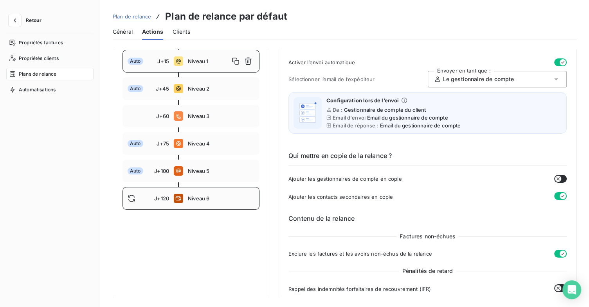
click at [224, 195] on span "Niveau 6" at bounding box center [221, 198] width 67 height 6
type input "120"
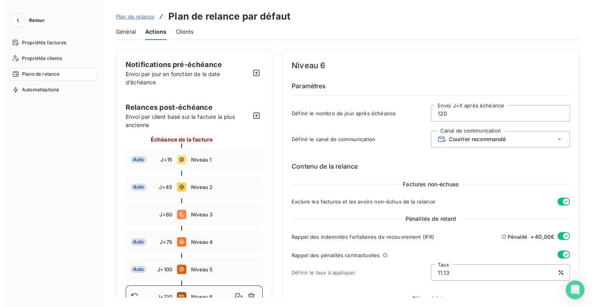
scroll to position [39, 0]
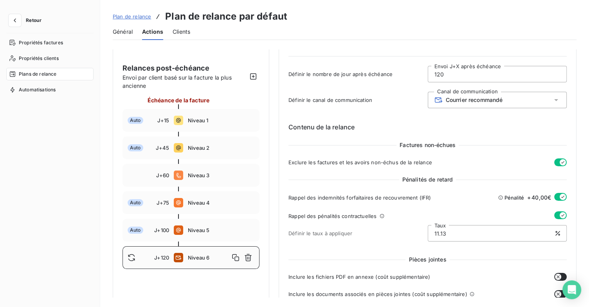
click at [136, 20] on link "Plan de relance" at bounding box center [132, 17] width 38 height 8
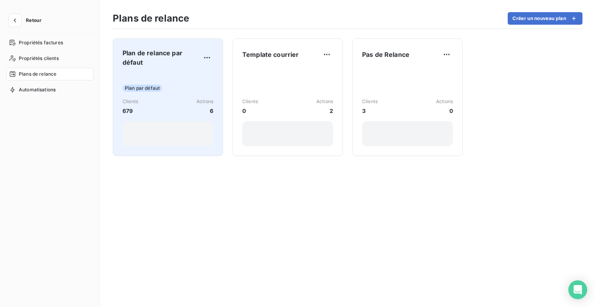
click at [173, 60] on span "Plan de relance par défaut" at bounding box center [162, 57] width 78 height 19
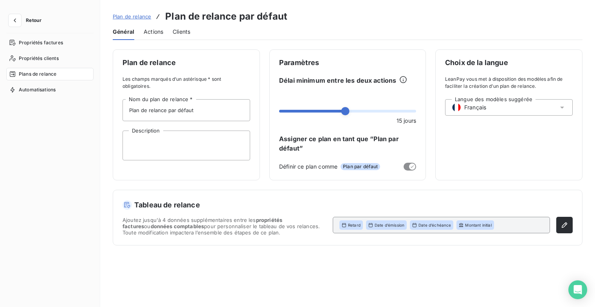
click at [136, 17] on span "Plan de relance" at bounding box center [132, 16] width 38 height 6
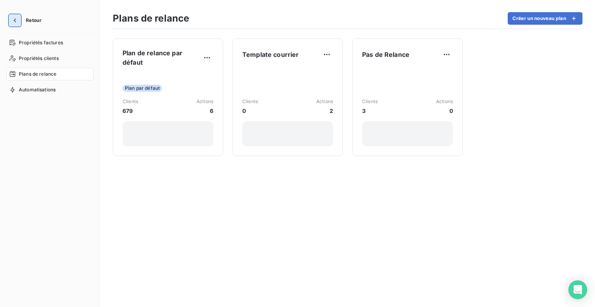
click at [16, 18] on icon "button" at bounding box center [15, 20] width 8 height 8
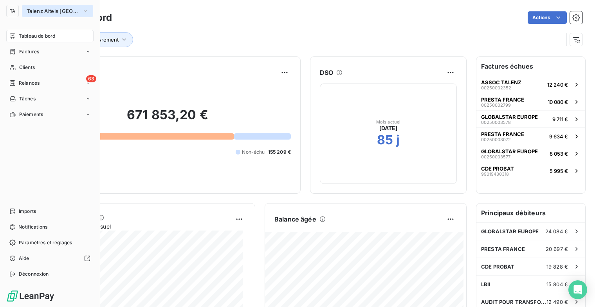
click at [87, 10] on icon "button" at bounding box center [85, 11] width 3 height 2
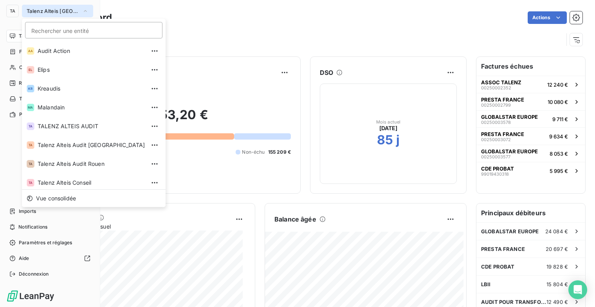
scroll to position [22, 0]
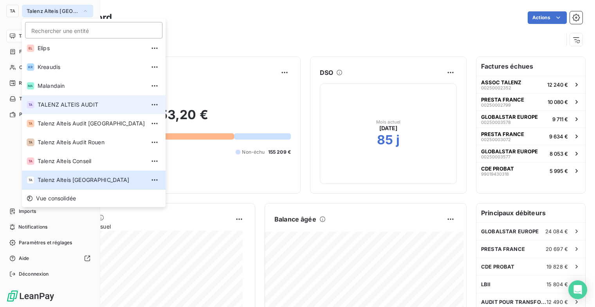
click at [90, 104] on span "TALENZ ALTEIS AUDIT" at bounding box center [92, 105] width 108 height 8
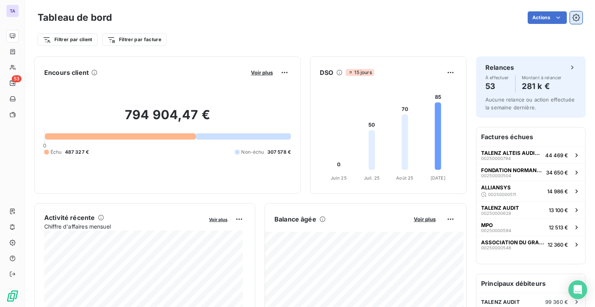
click at [573, 16] on icon "button" at bounding box center [576, 18] width 8 height 8
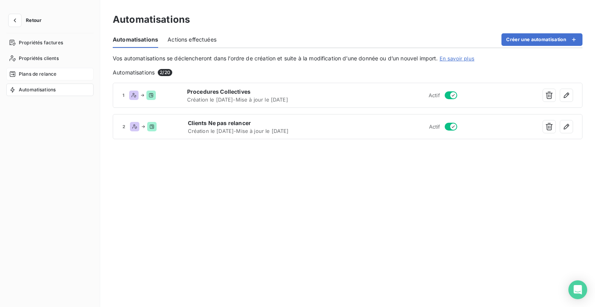
click at [54, 75] on span "Plans de relance" at bounding box center [38, 73] width 38 height 7
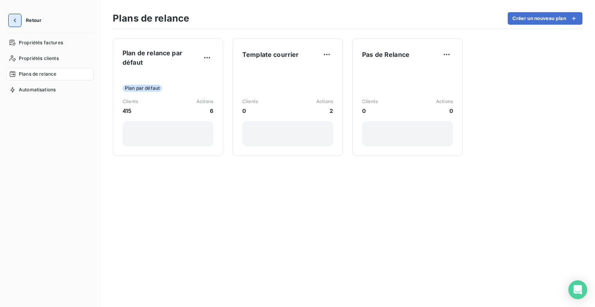
click at [15, 22] on icon "button" at bounding box center [15, 20] width 8 height 8
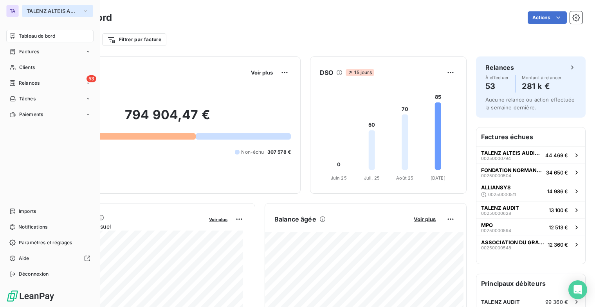
click at [46, 8] on span "TALENZ ALTEIS AUDIT" at bounding box center [53, 11] width 52 height 6
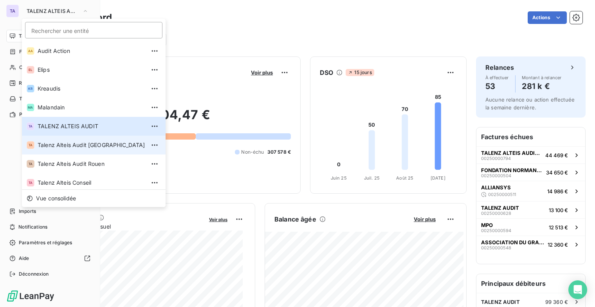
click at [98, 144] on span "Talenz Alteis Audit [GEOGRAPHIC_DATA]" at bounding box center [92, 145] width 108 height 8
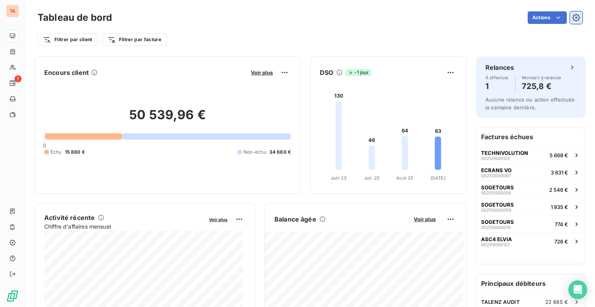
click at [572, 15] on icon "button" at bounding box center [575, 17] width 7 height 7
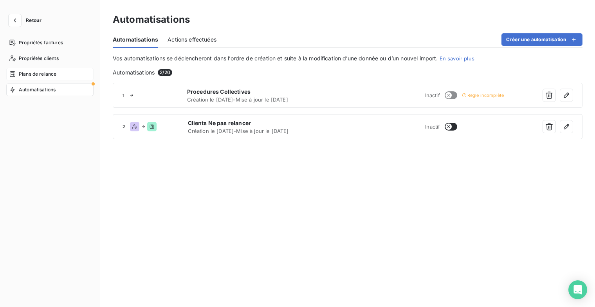
click at [50, 74] on span "Plans de relance" at bounding box center [38, 73] width 38 height 7
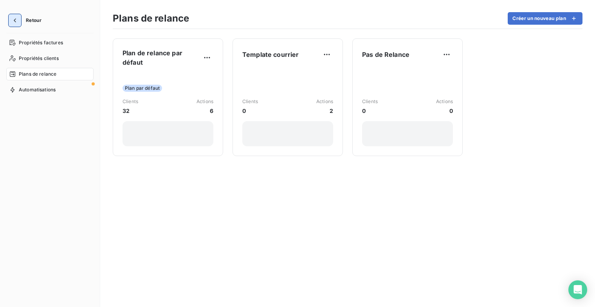
click at [15, 20] on icon "button" at bounding box center [15, 20] width 8 height 8
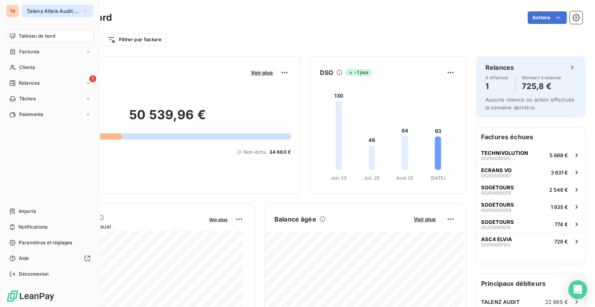
click at [86, 12] on icon "button" at bounding box center [85, 11] width 6 height 8
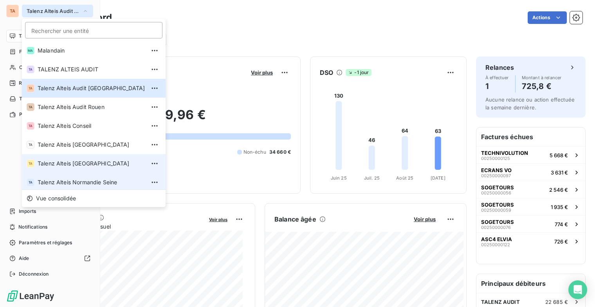
scroll to position [59, 0]
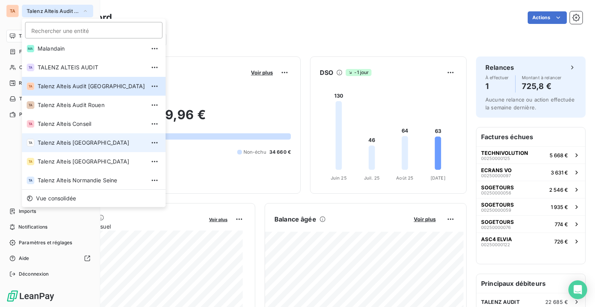
click at [90, 144] on span "Talenz Alteis [GEOGRAPHIC_DATA]" at bounding box center [92, 143] width 108 height 8
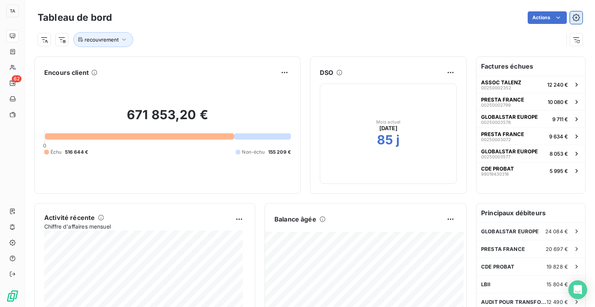
click at [572, 15] on icon "button" at bounding box center [576, 18] width 8 height 8
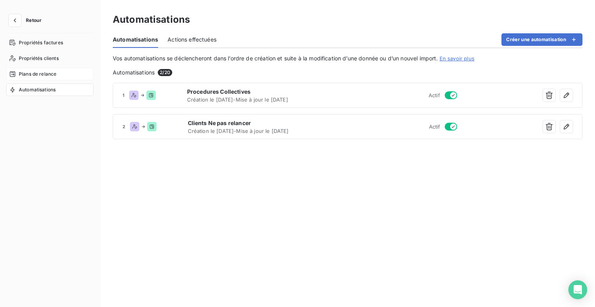
click at [48, 72] on span "Plans de relance" at bounding box center [38, 73] width 38 height 7
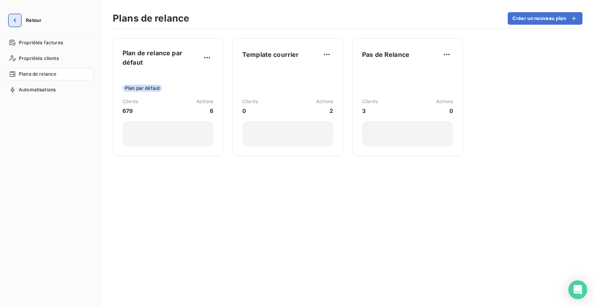
click at [14, 22] on icon "button" at bounding box center [15, 20] width 8 height 8
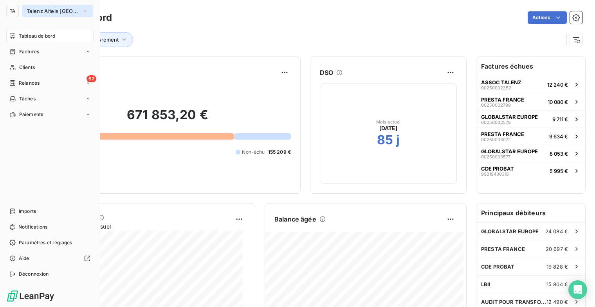
click at [83, 11] on icon "button" at bounding box center [85, 11] width 6 height 8
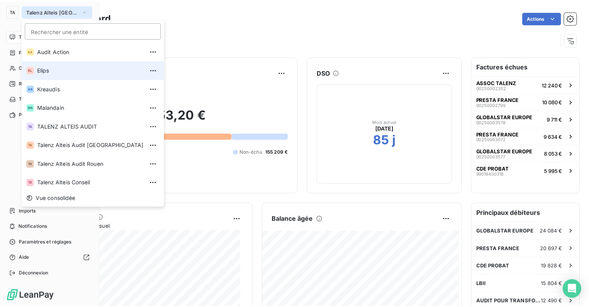
scroll to position [22, 0]
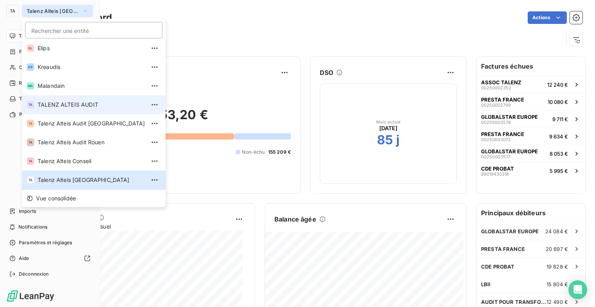
click at [86, 103] on span "TALENZ ALTEIS AUDIT" at bounding box center [92, 105] width 108 height 8
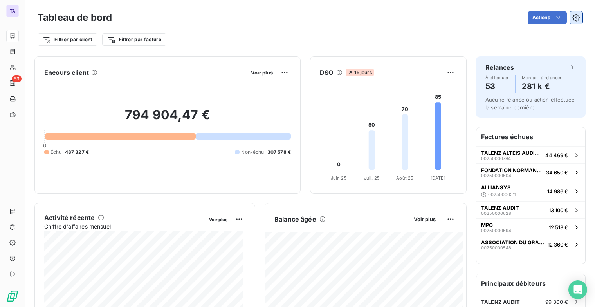
click at [572, 20] on icon "button" at bounding box center [576, 18] width 8 height 8
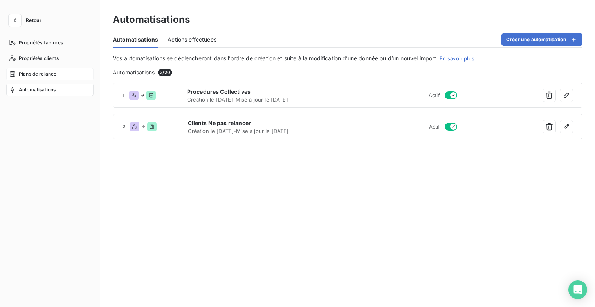
click at [51, 72] on span "Plans de relance" at bounding box center [38, 73] width 38 height 7
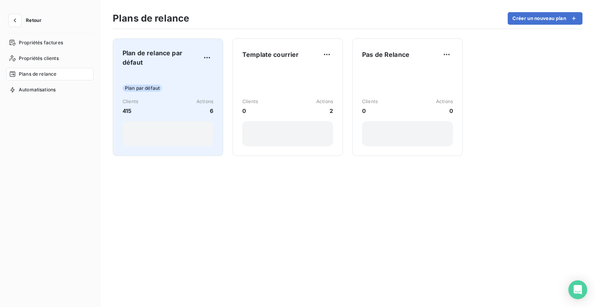
click at [182, 76] on div "Plan par défaut Clients 415 Actions 6" at bounding box center [168, 109] width 91 height 73
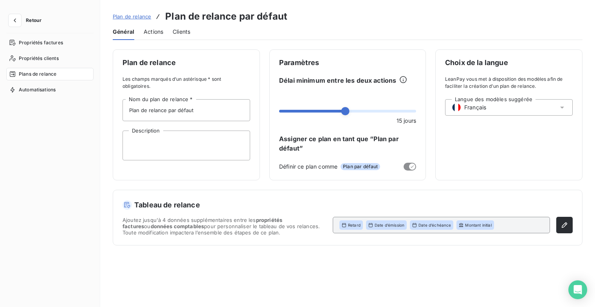
click at [158, 31] on span "Actions" at bounding box center [154, 32] width 20 height 8
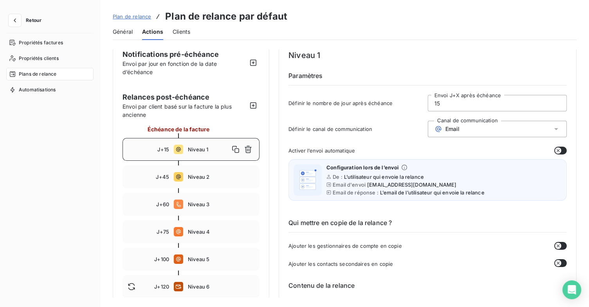
scroll to position [39, 0]
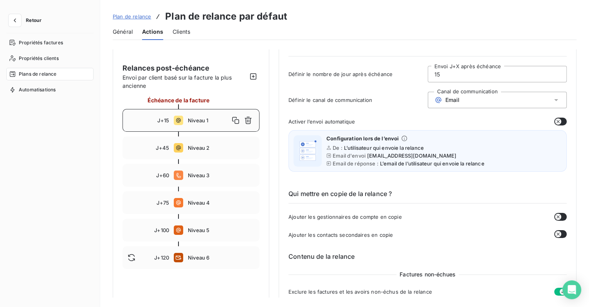
click at [561, 121] on button "button" at bounding box center [560, 121] width 13 height 8
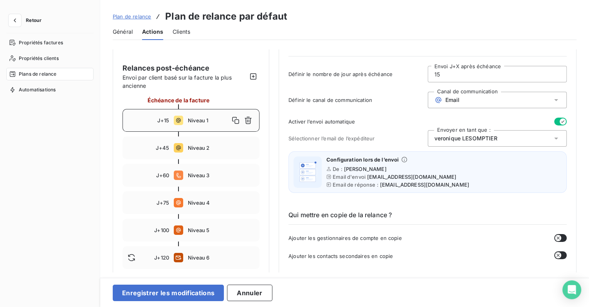
click at [547, 138] on div "[PERSON_NAME]" at bounding box center [497, 138] width 139 height 16
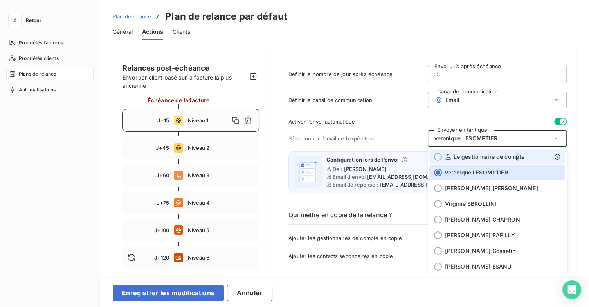
drag, startPoint x: 516, startPoint y: 152, endPoint x: 512, endPoint y: 152, distance: 4.3
click at [516, 152] on li "Le gestionnaire de compte" at bounding box center [497, 157] width 136 height 14
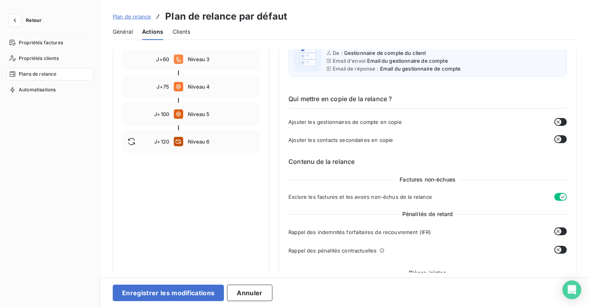
scroll to position [157, 0]
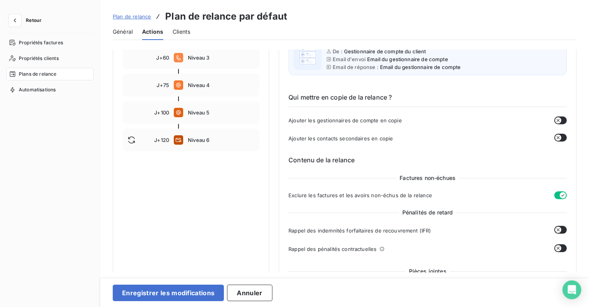
click at [563, 135] on button "button" at bounding box center [560, 137] width 13 height 8
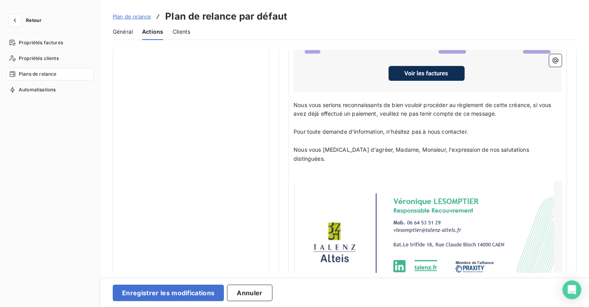
scroll to position [731, 0]
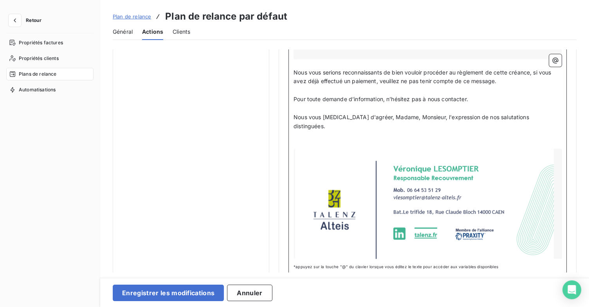
click at [465, 167] on div at bounding box center [428, 203] width 268 height 110
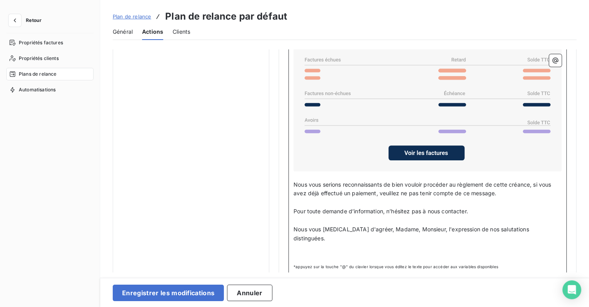
scroll to position [610, 0]
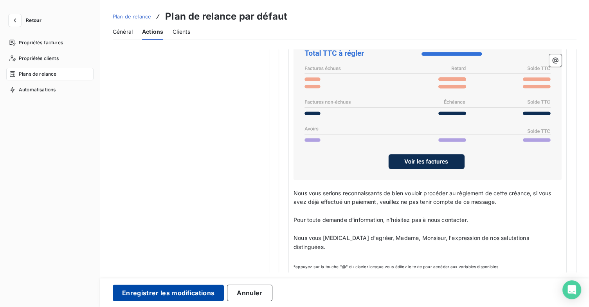
click at [170, 294] on button "Enregistrer les modifications" at bounding box center [168, 292] width 111 height 16
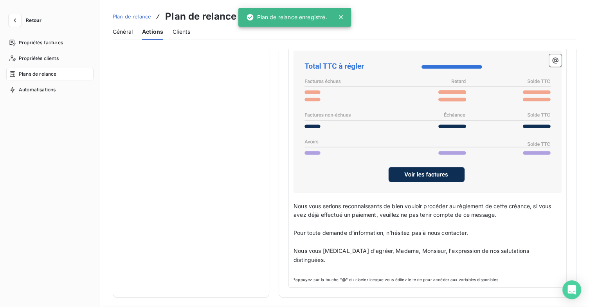
scroll to position [45, 0]
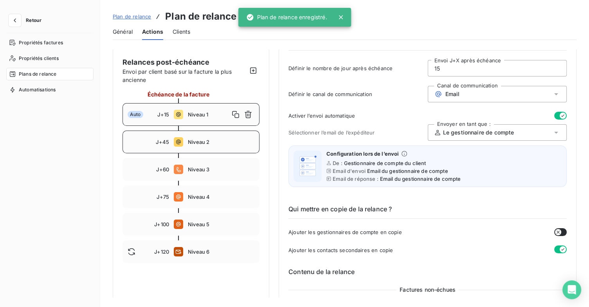
click at [202, 143] on span "Niveau 2" at bounding box center [221, 142] width 67 height 6
type input "45"
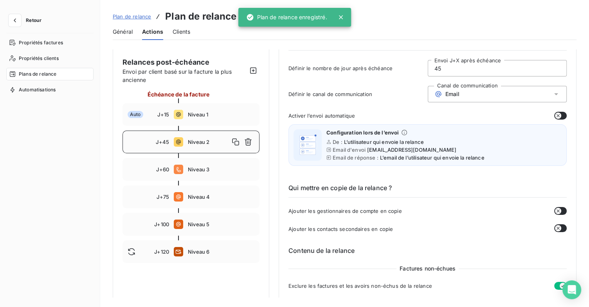
click at [561, 115] on button "button" at bounding box center [560, 116] width 13 height 8
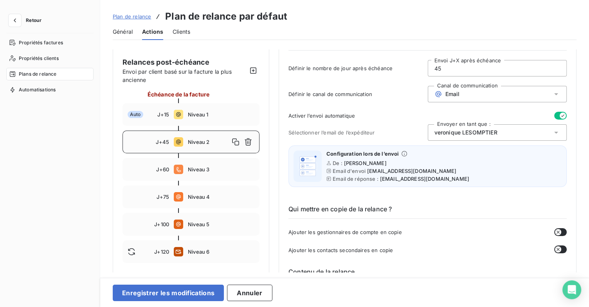
click at [545, 132] on div "[PERSON_NAME]" at bounding box center [497, 132] width 139 height 16
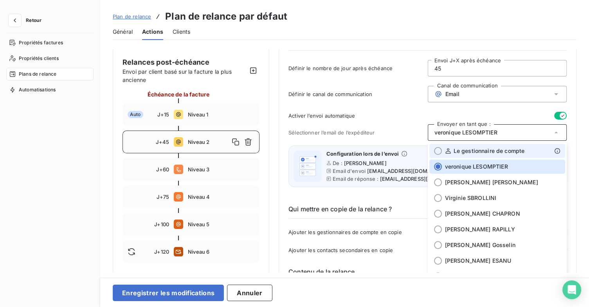
click at [486, 150] on span "Le gestionnaire de compte" at bounding box center [489, 151] width 71 height 8
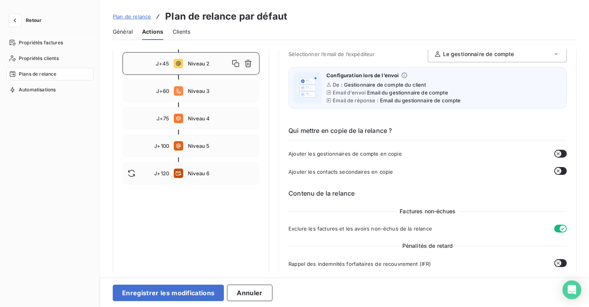
scroll to position [162, 0]
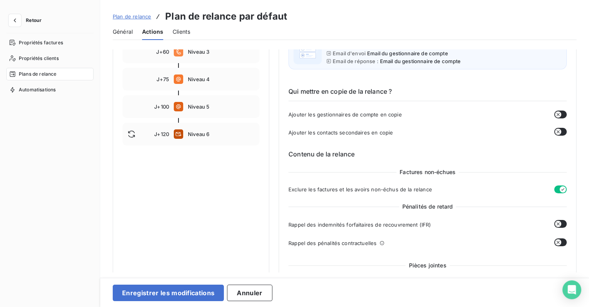
click at [558, 132] on button "button" at bounding box center [560, 132] width 13 height 8
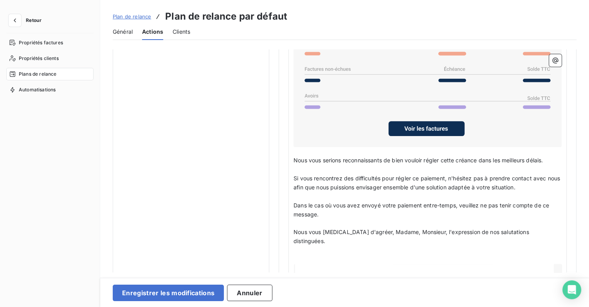
scroll to position [711, 0]
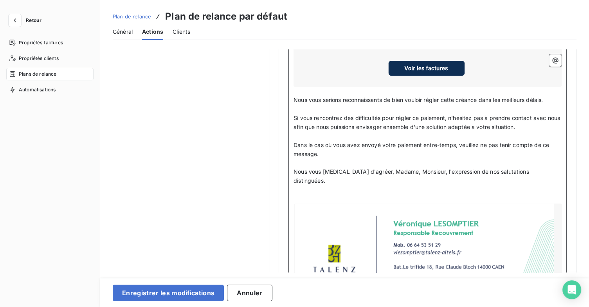
click at [448, 215] on div at bounding box center [428, 258] width 268 height 110
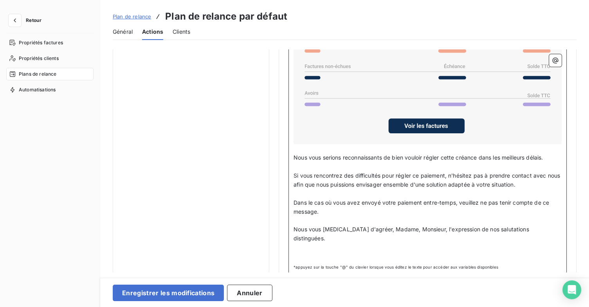
scroll to position [644, 0]
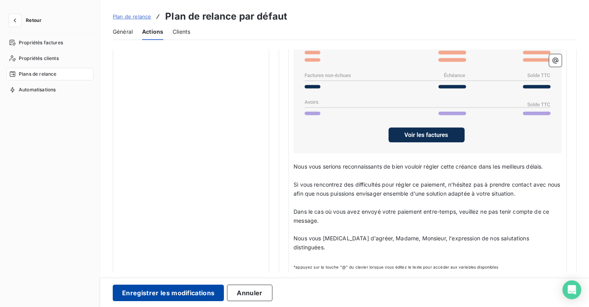
click at [185, 290] on button "Enregistrer les modifications" at bounding box center [168, 292] width 111 height 16
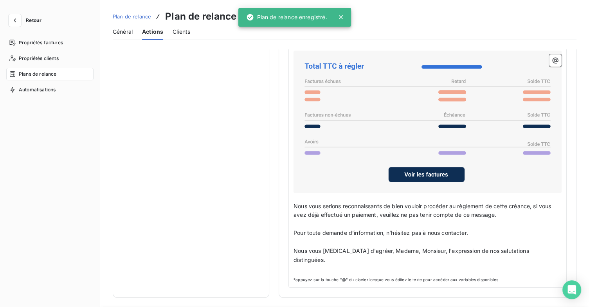
scroll to position [45, 0]
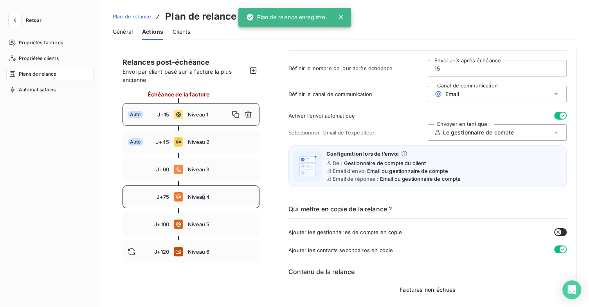
click at [204, 200] on div "J+75 Niveau 4" at bounding box center [191, 196] width 137 height 23
type input "75"
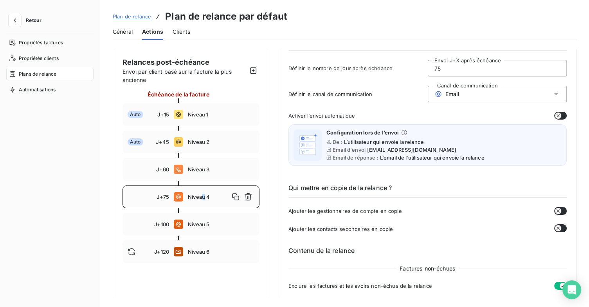
click at [558, 114] on icon "button" at bounding box center [558, 115] width 6 height 6
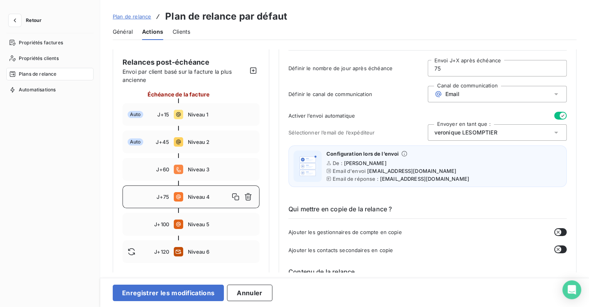
click at [545, 134] on div "[PERSON_NAME]" at bounding box center [497, 132] width 139 height 16
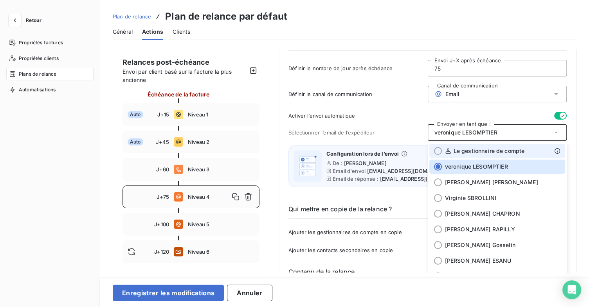
click at [502, 152] on span "Le gestionnaire de compte" at bounding box center [489, 151] width 71 height 8
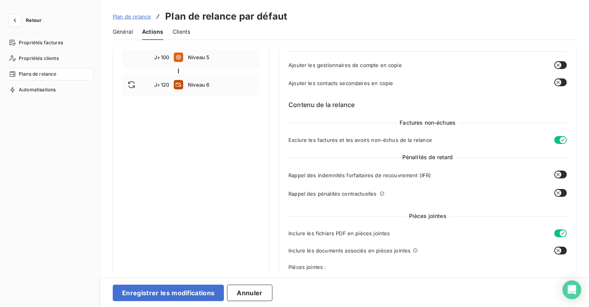
scroll to position [162, 0]
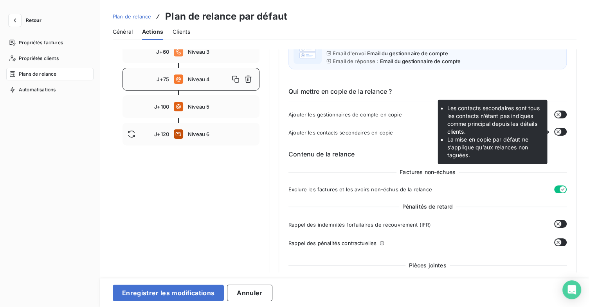
click at [561, 132] on button "button" at bounding box center [560, 132] width 13 height 8
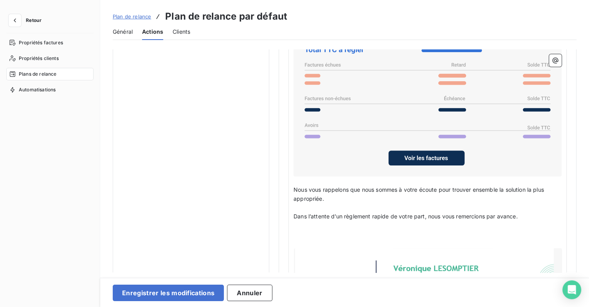
scroll to position [750, 0]
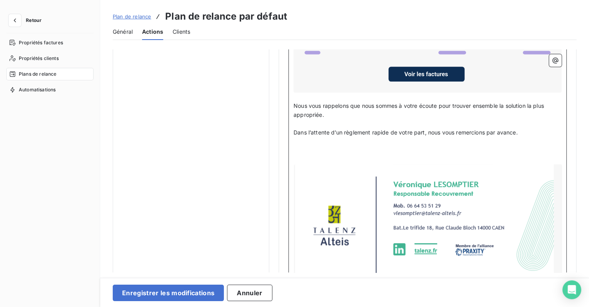
click at [473, 225] on div at bounding box center [428, 219] width 268 height 110
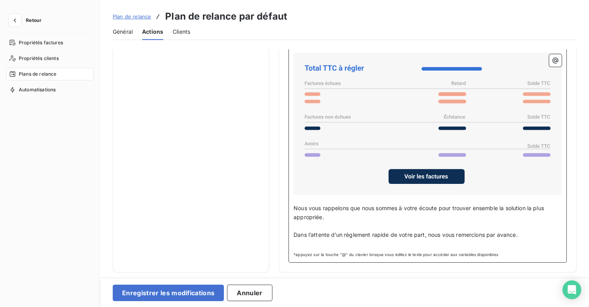
scroll to position [644, 0]
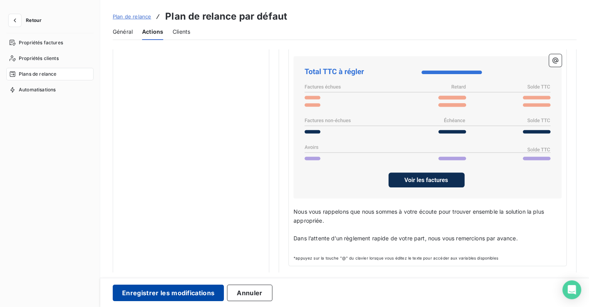
click at [213, 290] on button "Enregistrer les modifications" at bounding box center [168, 292] width 111 height 16
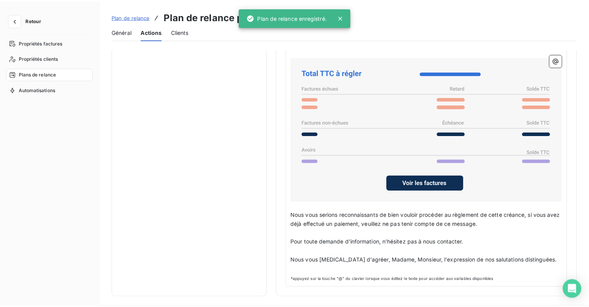
scroll to position [45, 0]
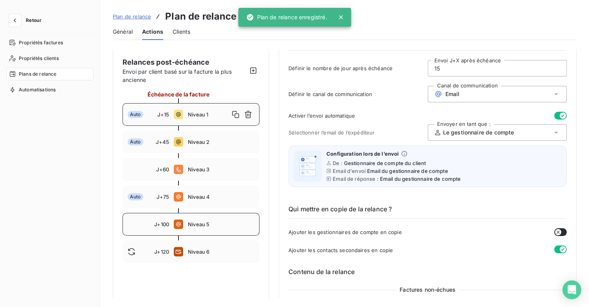
click at [218, 230] on div "J+100 Niveau 5" at bounding box center [191, 224] width 137 height 23
type input "100"
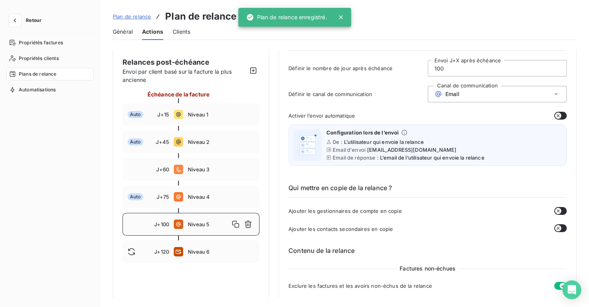
click at [562, 116] on button "button" at bounding box center [560, 116] width 13 height 8
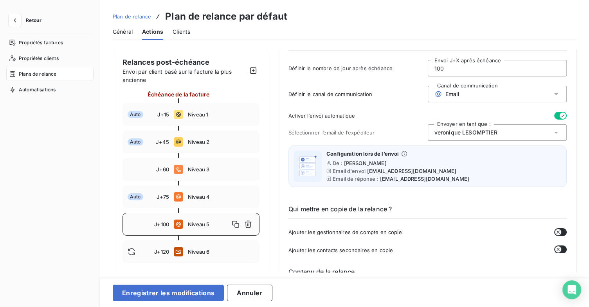
click at [540, 133] on div "[PERSON_NAME]" at bounding box center [497, 132] width 139 height 16
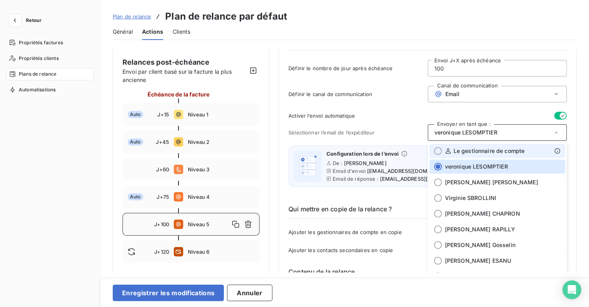
click at [505, 148] on span "Le gestionnaire de compte" at bounding box center [489, 151] width 71 height 8
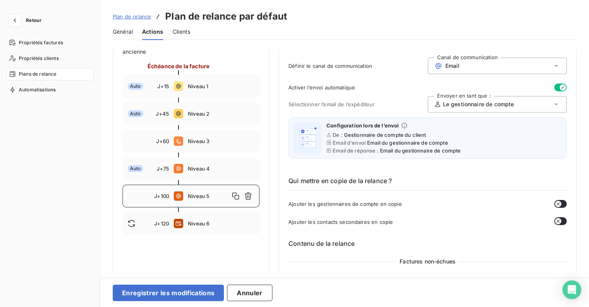
scroll to position [123, 0]
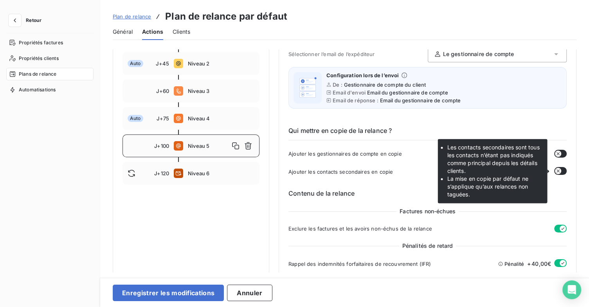
click at [559, 170] on button "button" at bounding box center [560, 171] width 13 height 8
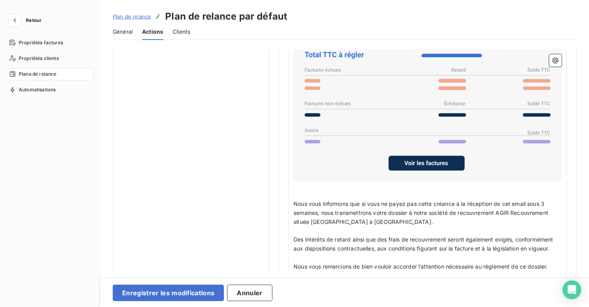
scroll to position [711, 0]
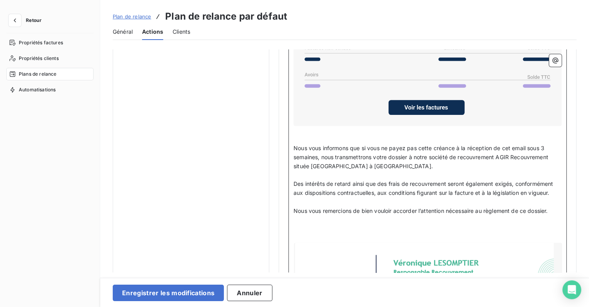
click at [455, 252] on div at bounding box center [428, 297] width 268 height 110
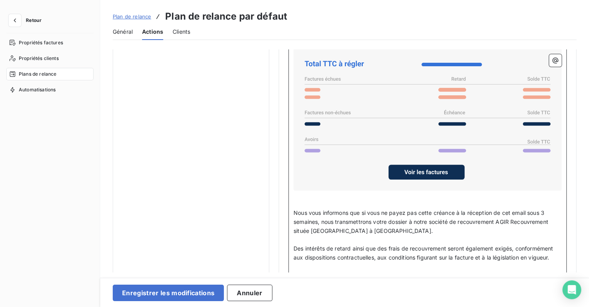
scroll to position [605, 0]
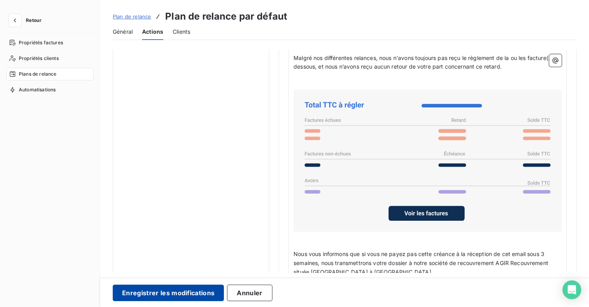
click at [204, 290] on button "Enregistrer les modifications" at bounding box center [168, 292] width 111 height 16
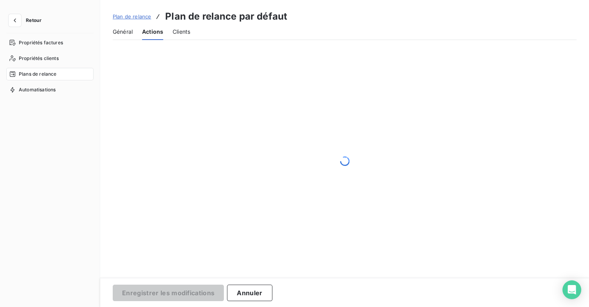
scroll to position [45, 0]
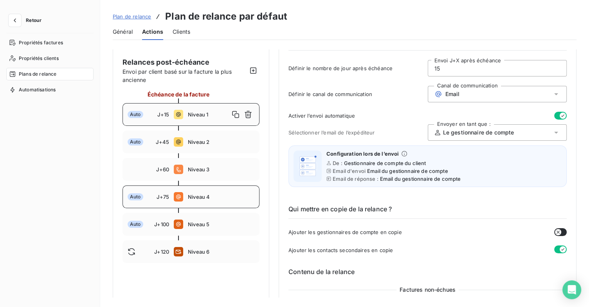
click at [220, 200] on div "Auto J+75 Niveau 4" at bounding box center [191, 196] width 137 height 23
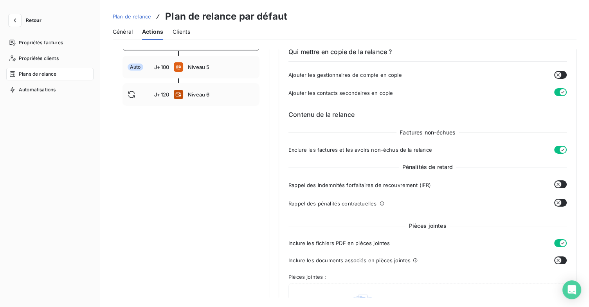
scroll to position [202, 0]
click at [228, 95] on span "Niveau 6" at bounding box center [221, 95] width 67 height 6
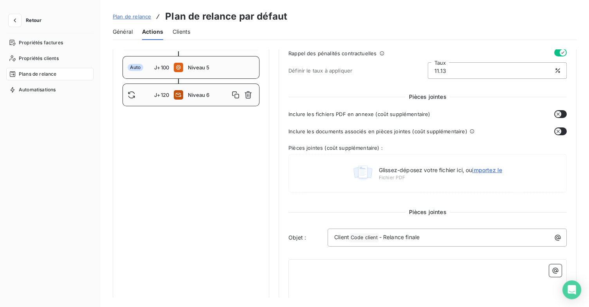
click at [226, 73] on div "Auto J+100 Niveau 5" at bounding box center [191, 67] width 137 height 23
type input "100"
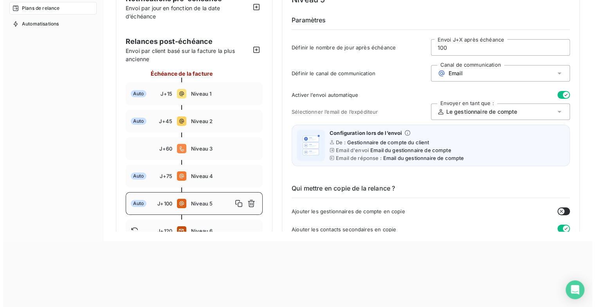
scroll to position [0, 0]
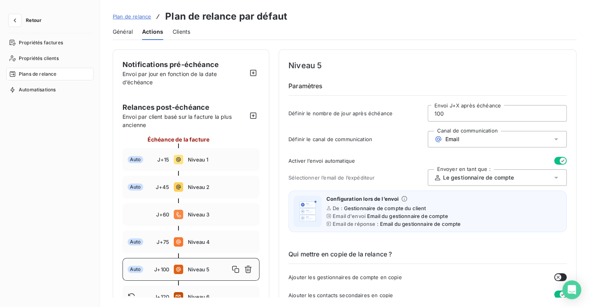
click at [147, 15] on span "Plan de relance" at bounding box center [132, 16] width 38 height 6
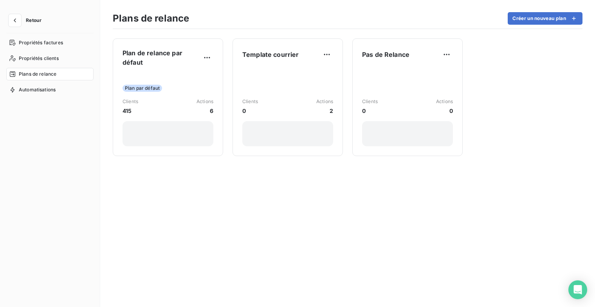
click at [28, 18] on span "Retour" at bounding box center [34, 20] width 16 height 5
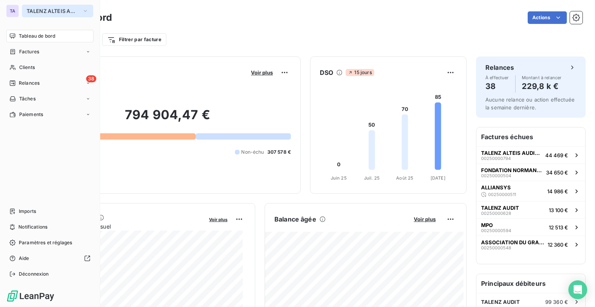
click at [83, 11] on icon "button" at bounding box center [85, 11] width 6 height 8
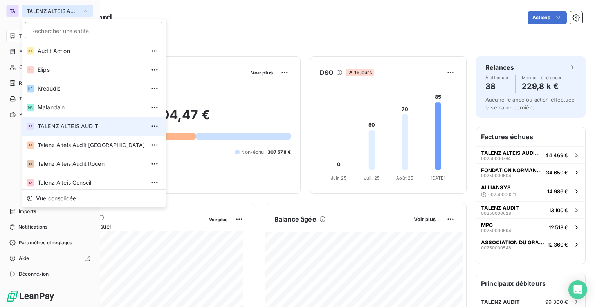
click at [14, 11] on div "TA" at bounding box center [12, 11] width 13 height 13
